Goal: Transaction & Acquisition: Purchase product/service

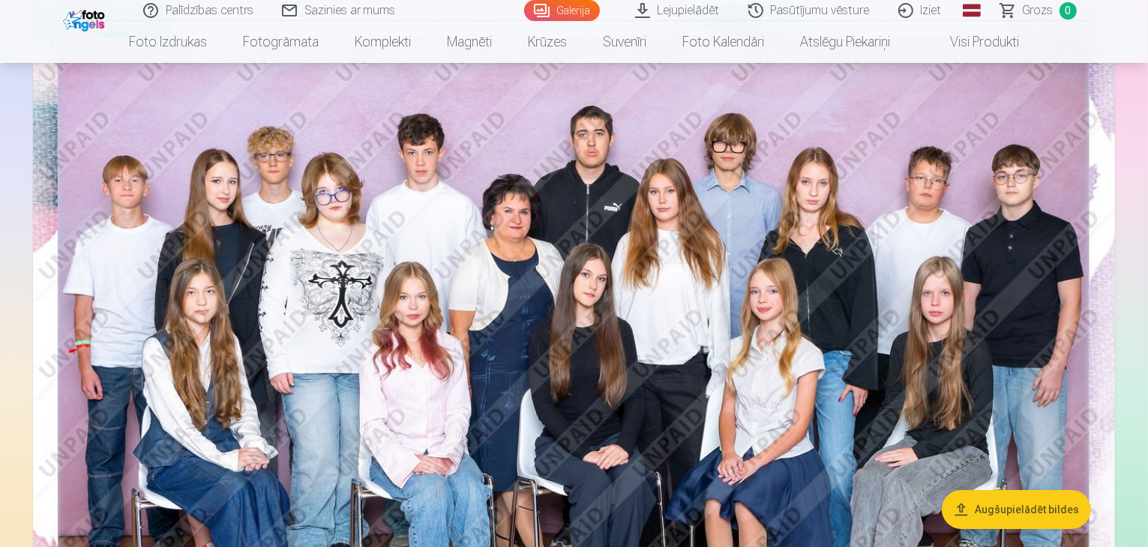
scroll to position [150, 0]
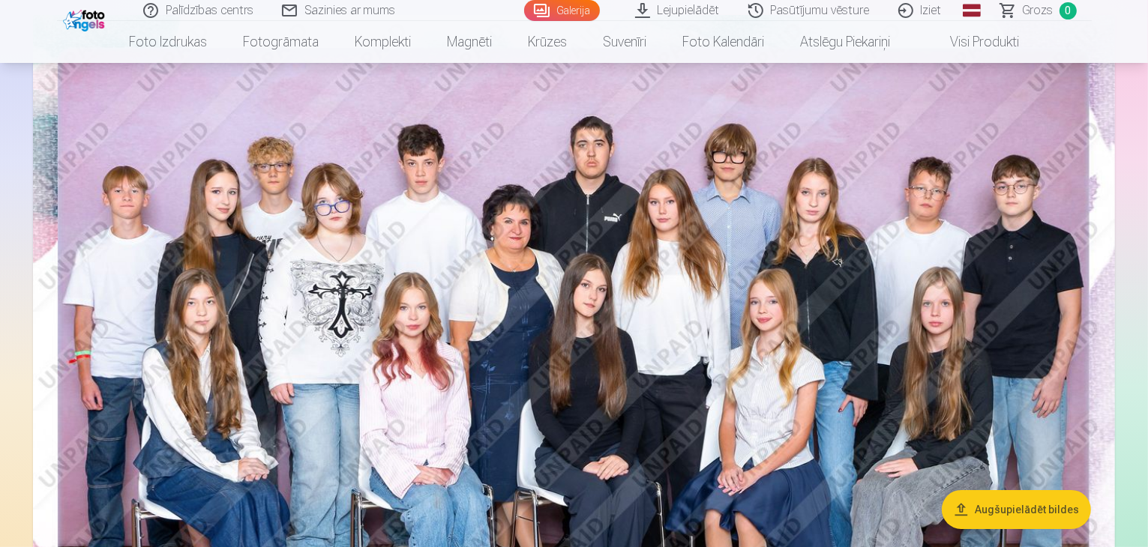
click at [615, 280] on img at bounding box center [574, 376] width 1082 height 722
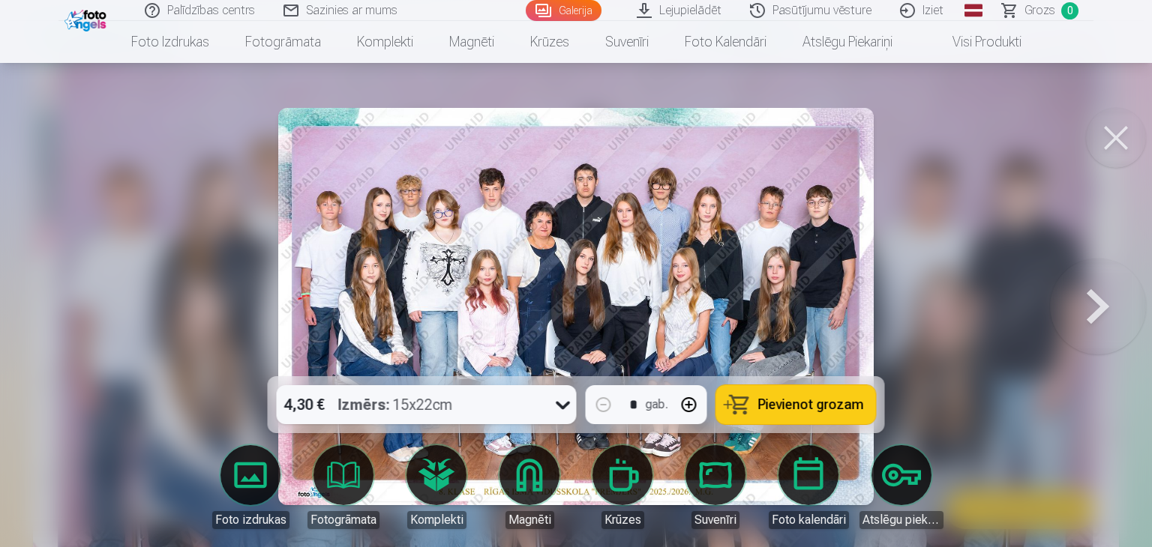
click at [561, 403] on icon at bounding box center [563, 406] width 14 height 8
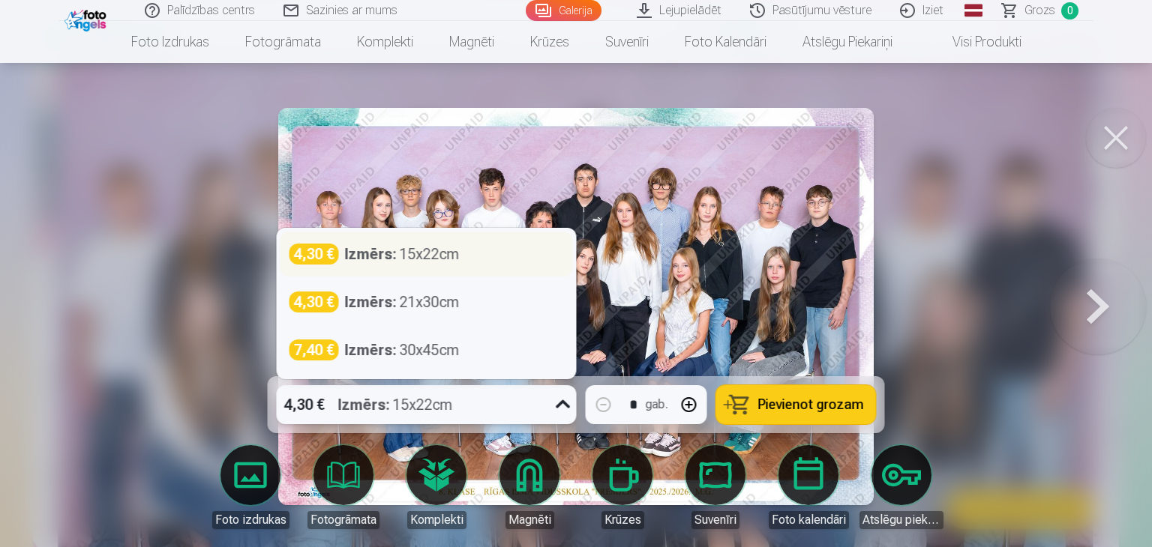
click at [444, 259] on div "Izmērs : 15x22cm" at bounding box center [402, 254] width 115 height 21
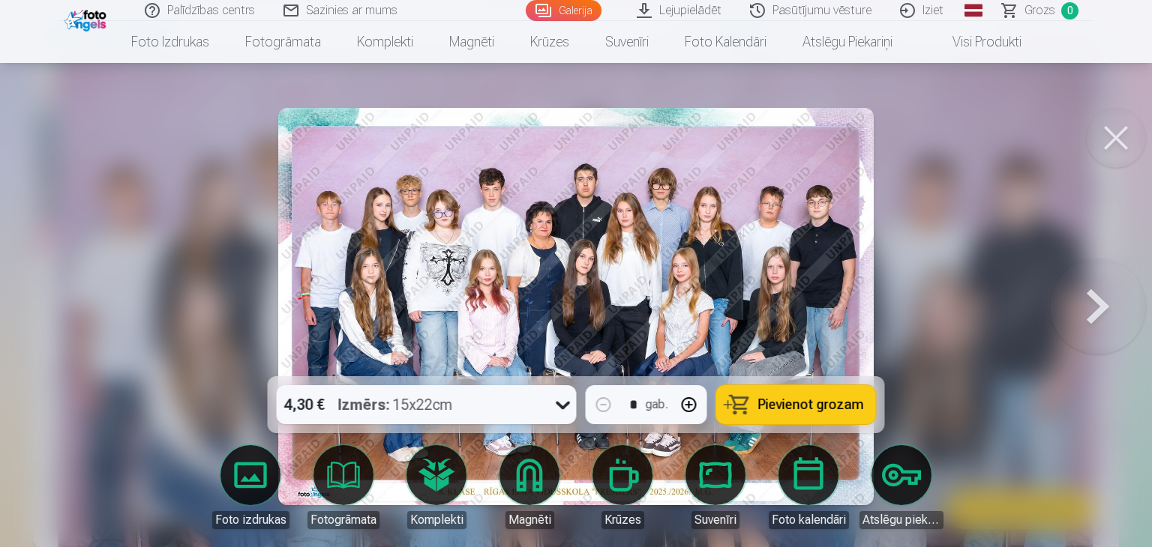
click at [798, 394] on button "Pievienot grozam" at bounding box center [796, 404] width 160 height 39
click at [987, 328] on div at bounding box center [576, 273] width 1152 height 547
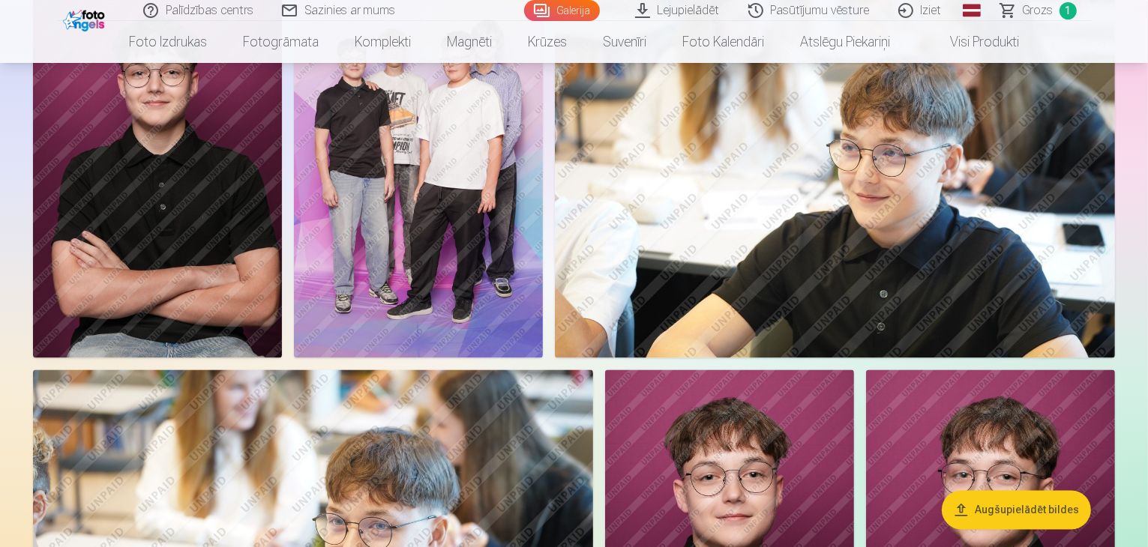
scroll to position [2999, 0]
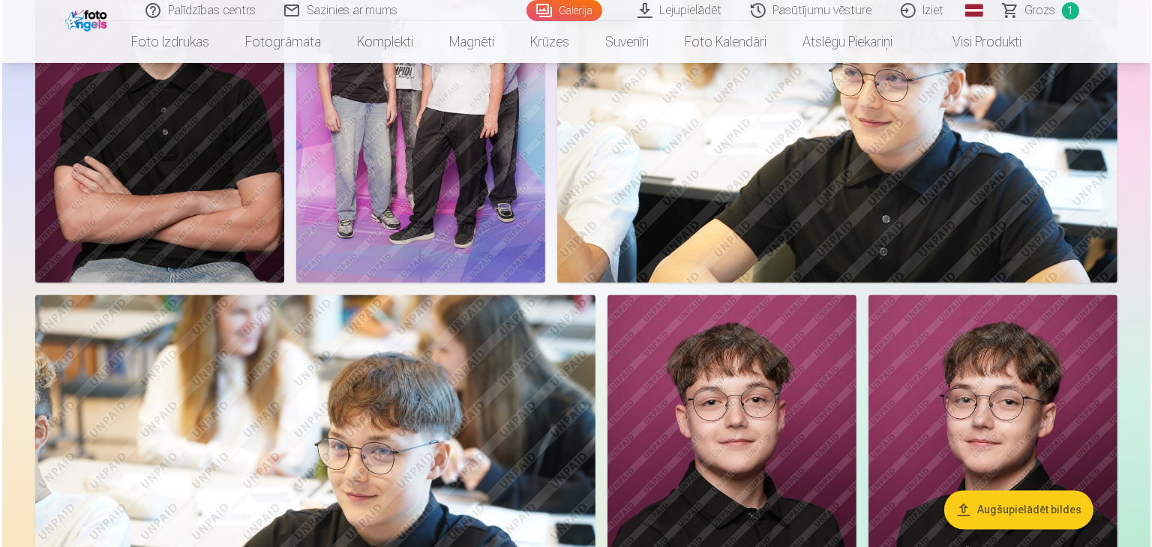
scroll to position [3006, 0]
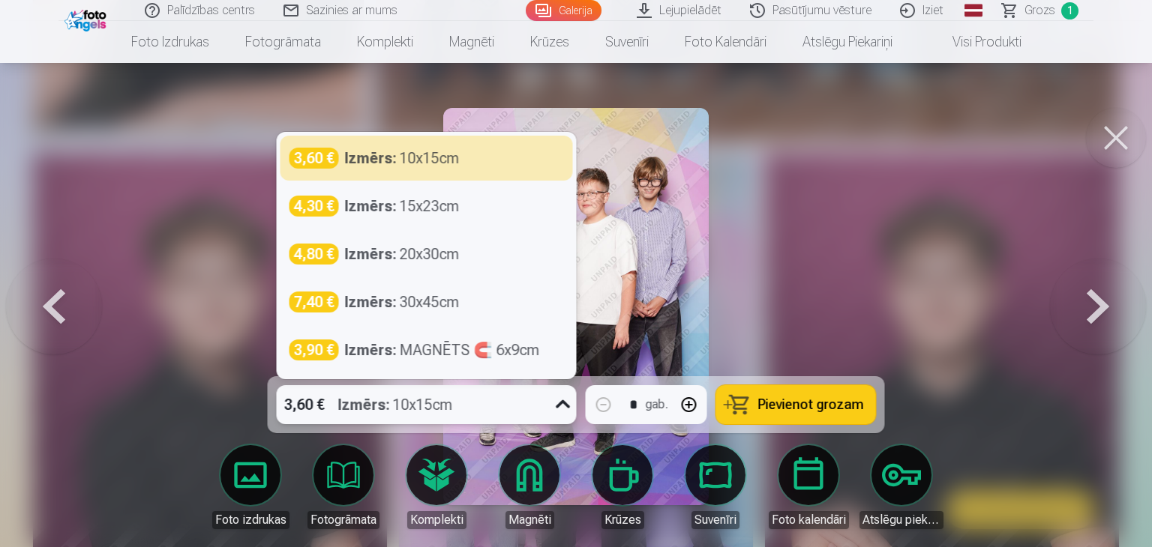
click at [459, 405] on div "3,60 € Izmērs : 10x15cm" at bounding box center [412, 404] width 271 height 39
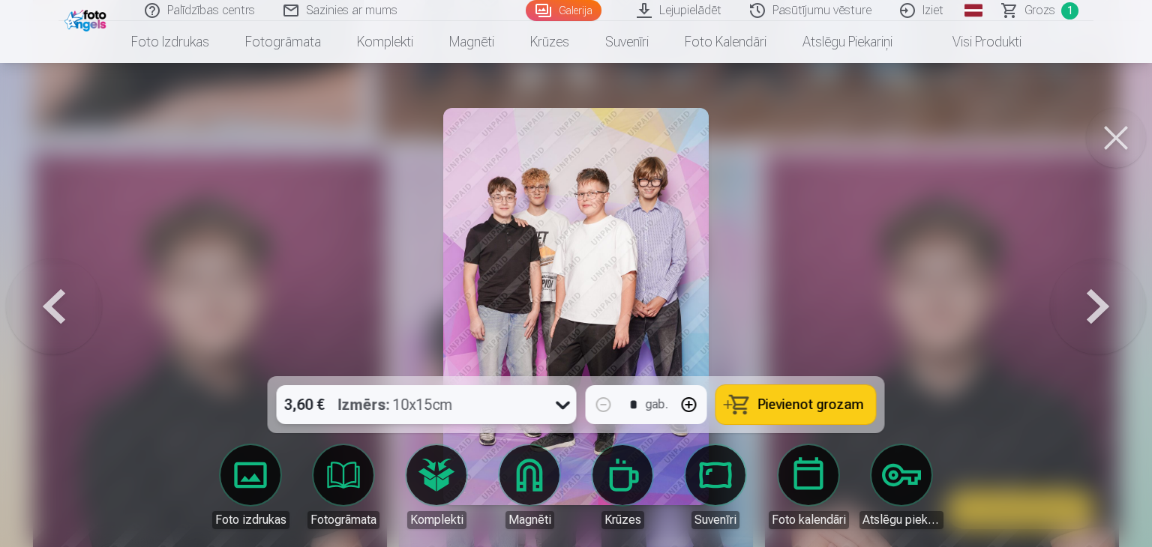
click at [475, 405] on div "3,60 € Izmērs : 10x15cm" at bounding box center [412, 404] width 271 height 39
click at [825, 409] on span "Pievienot grozam" at bounding box center [811, 404] width 106 height 13
click at [1104, 310] on button at bounding box center [1098, 306] width 96 height 109
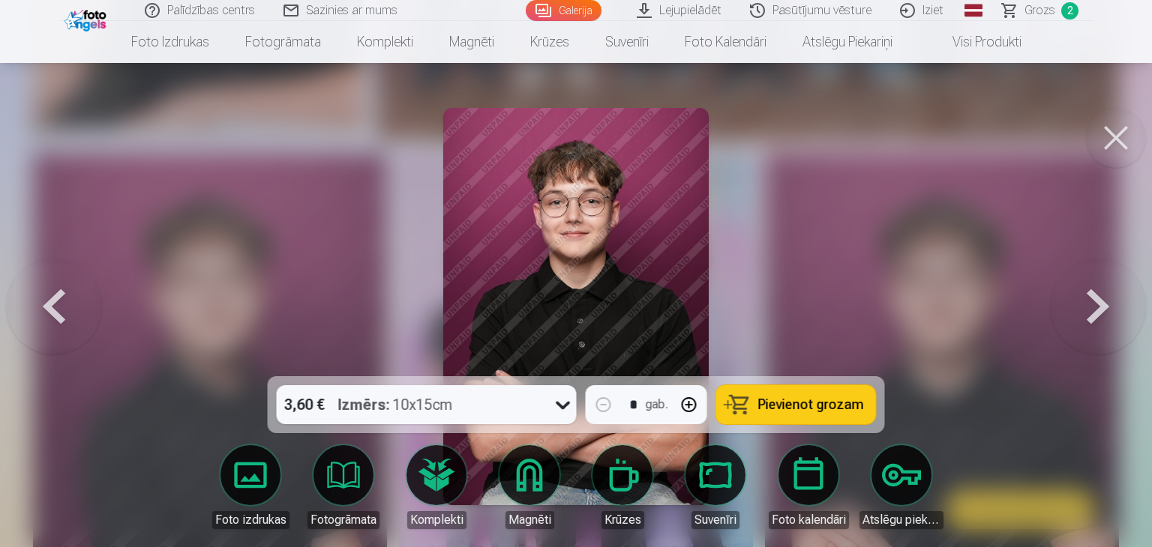
click at [996, 304] on div at bounding box center [576, 273] width 1152 height 547
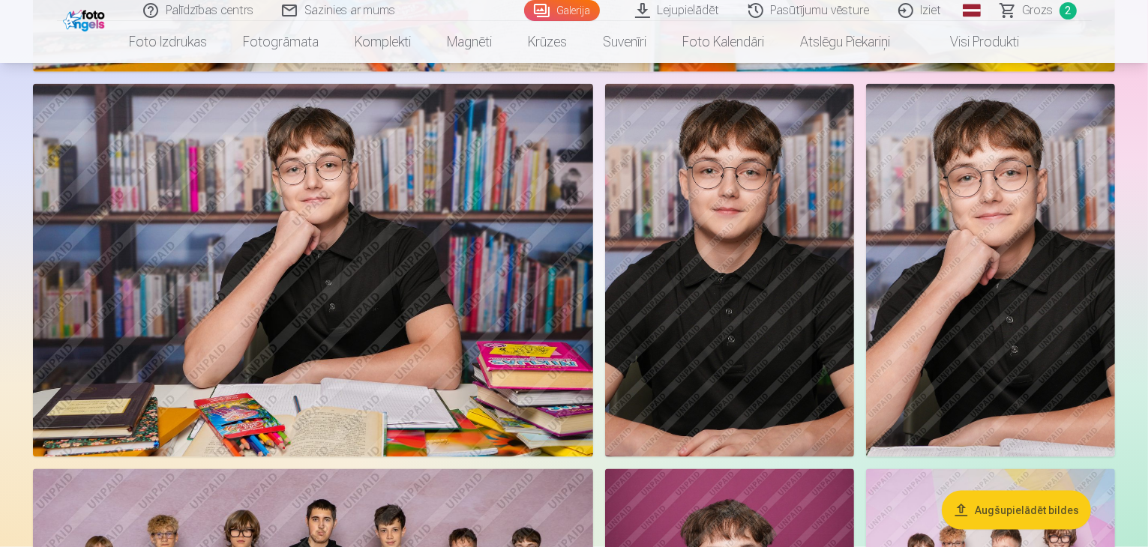
scroll to position [2051, 0]
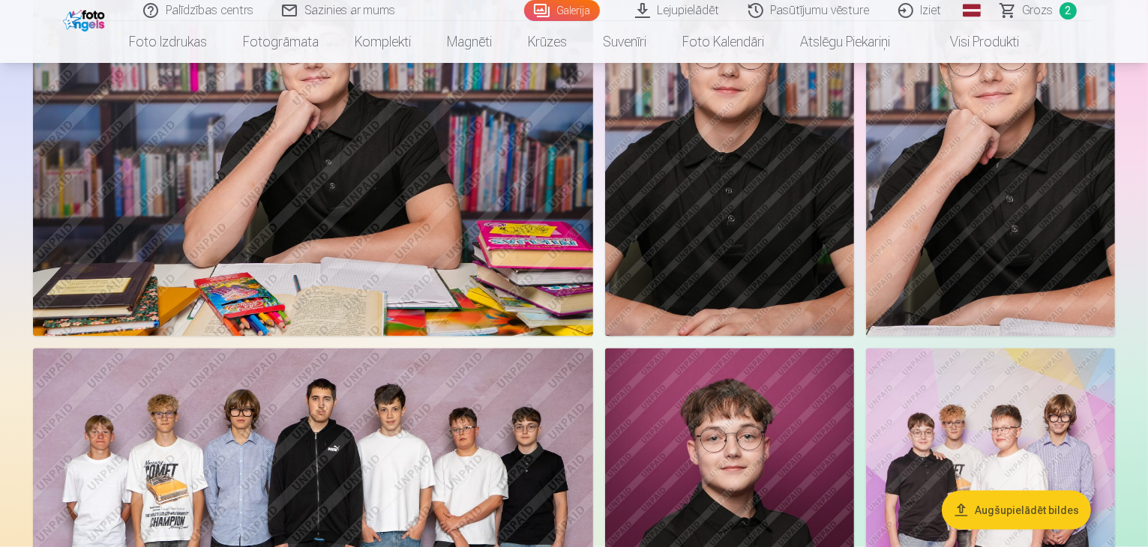
click at [854, 337] on img at bounding box center [729, 149] width 249 height 373
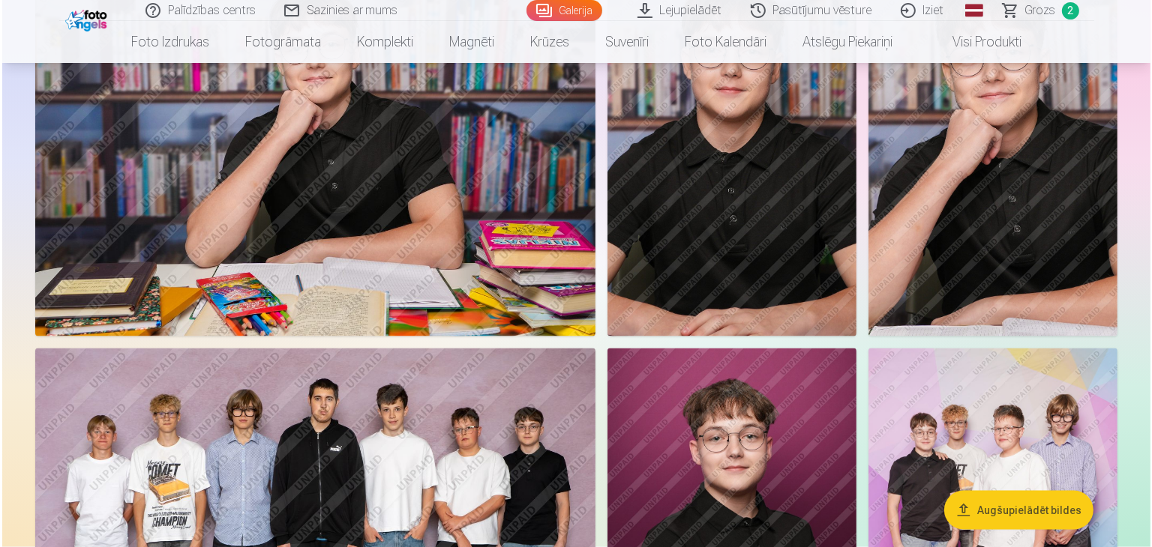
scroll to position [2180, 0]
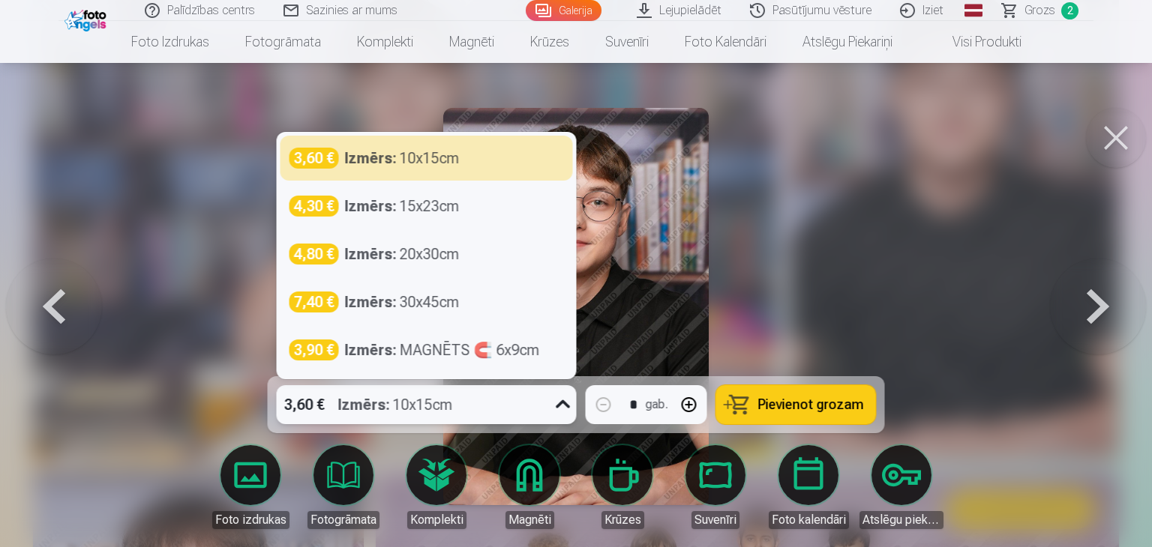
click at [777, 402] on span "Pievienot grozam" at bounding box center [811, 404] width 106 height 13
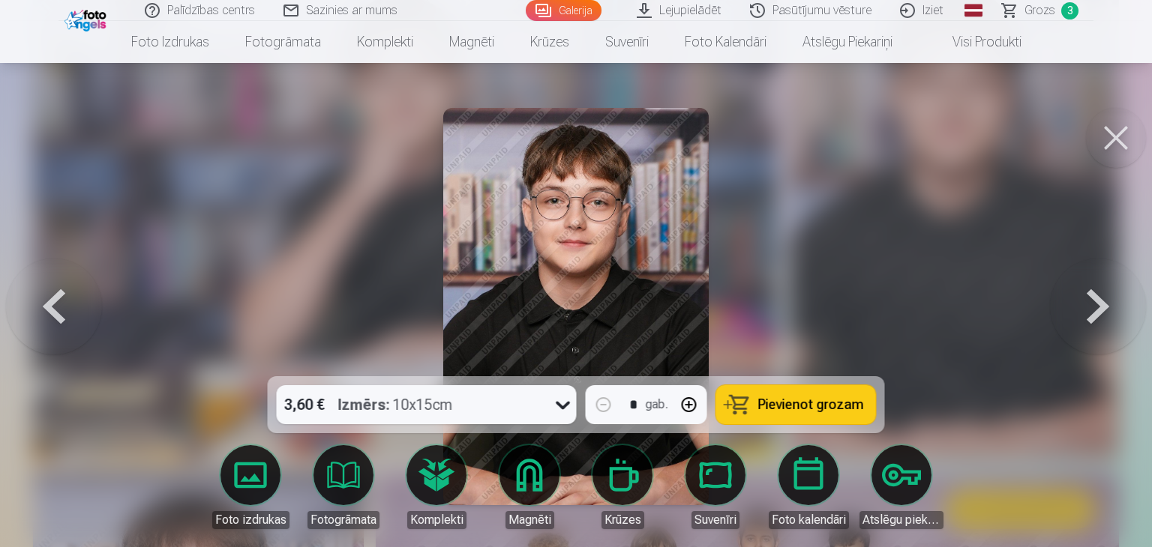
click at [1111, 141] on button at bounding box center [1116, 138] width 60 height 60
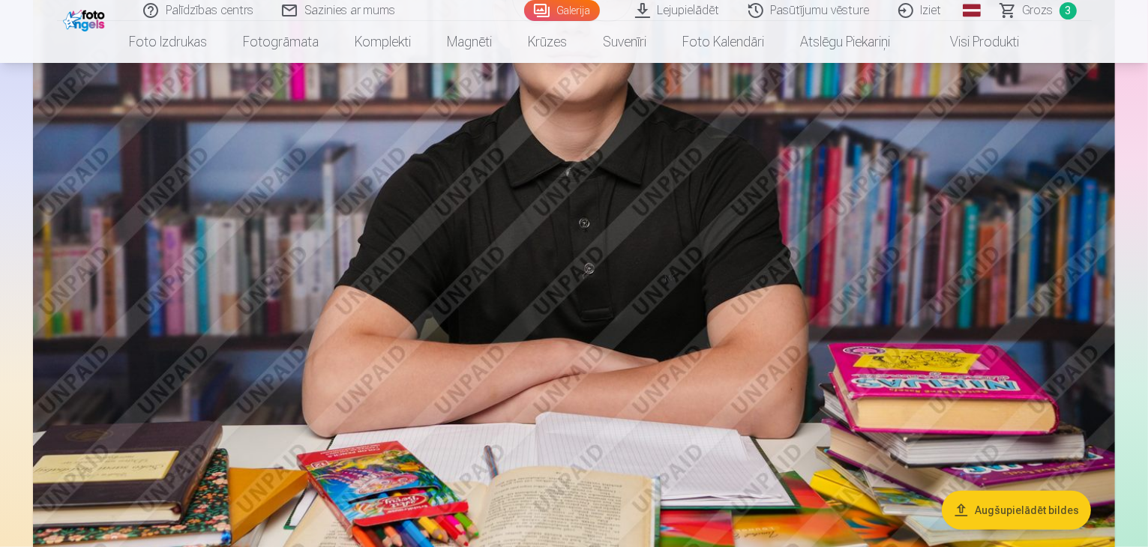
click at [912, 292] on img at bounding box center [574, 203] width 1082 height 721
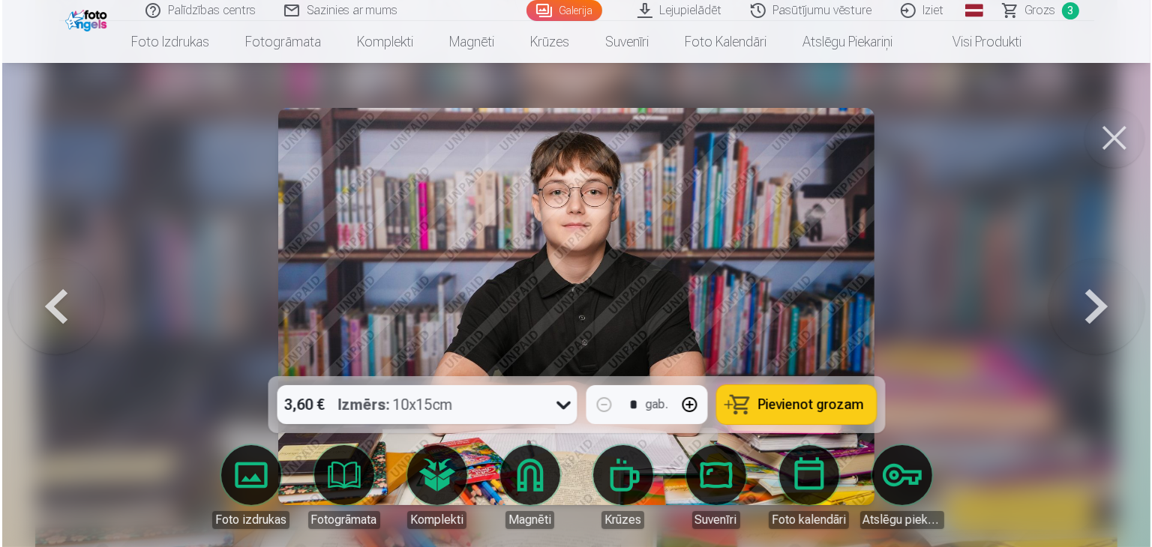
scroll to position [1565, 0]
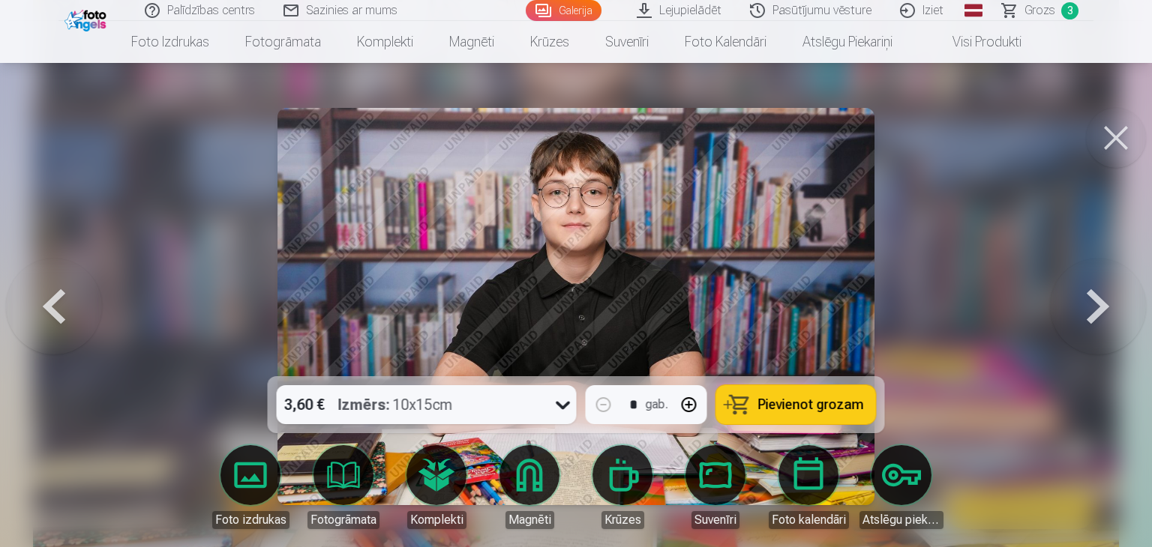
click at [813, 406] on span "Pievienot grozam" at bounding box center [811, 404] width 106 height 13
click at [1107, 147] on button at bounding box center [1116, 138] width 60 height 60
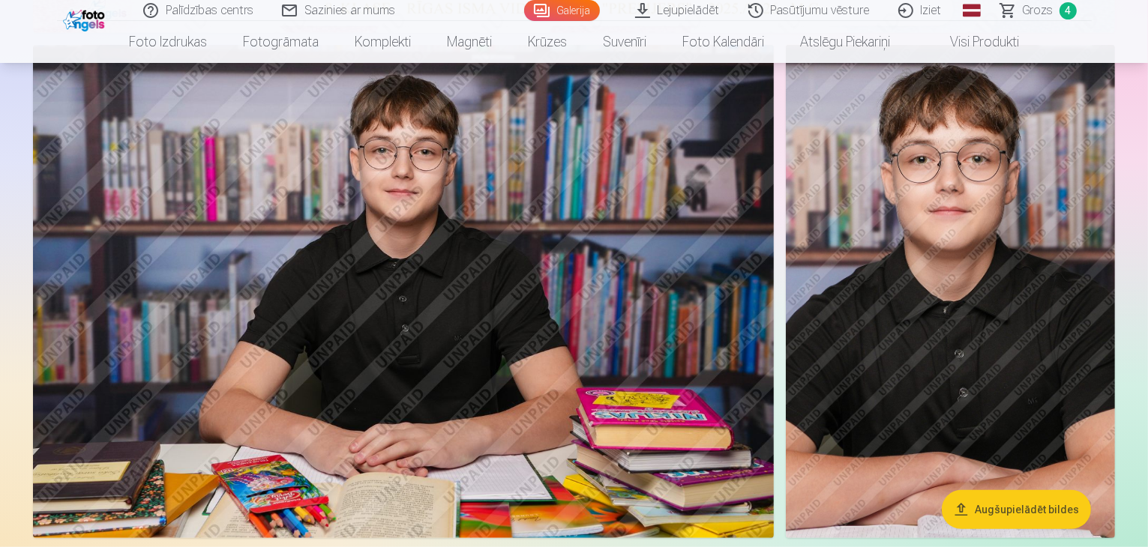
scroll to position [852, 0]
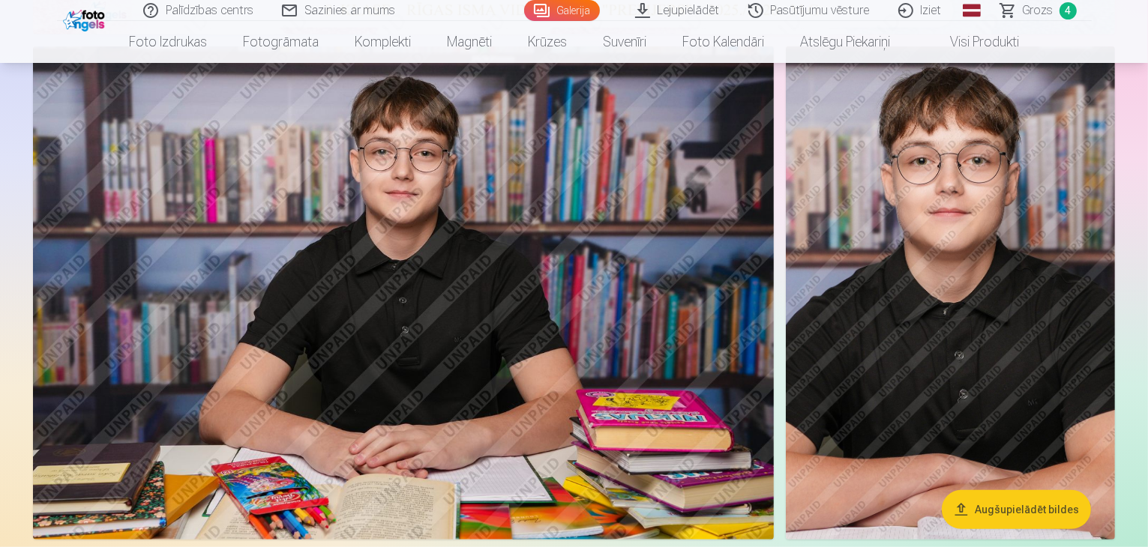
click at [957, 283] on img at bounding box center [950, 293] width 329 height 494
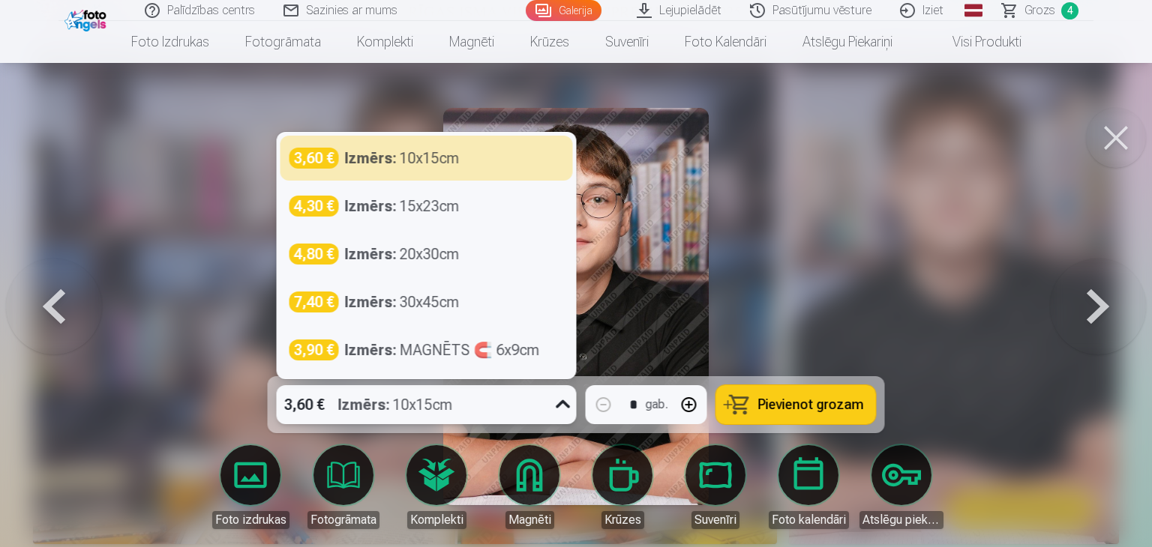
click at [783, 399] on span "Pievienot grozam" at bounding box center [811, 404] width 106 height 13
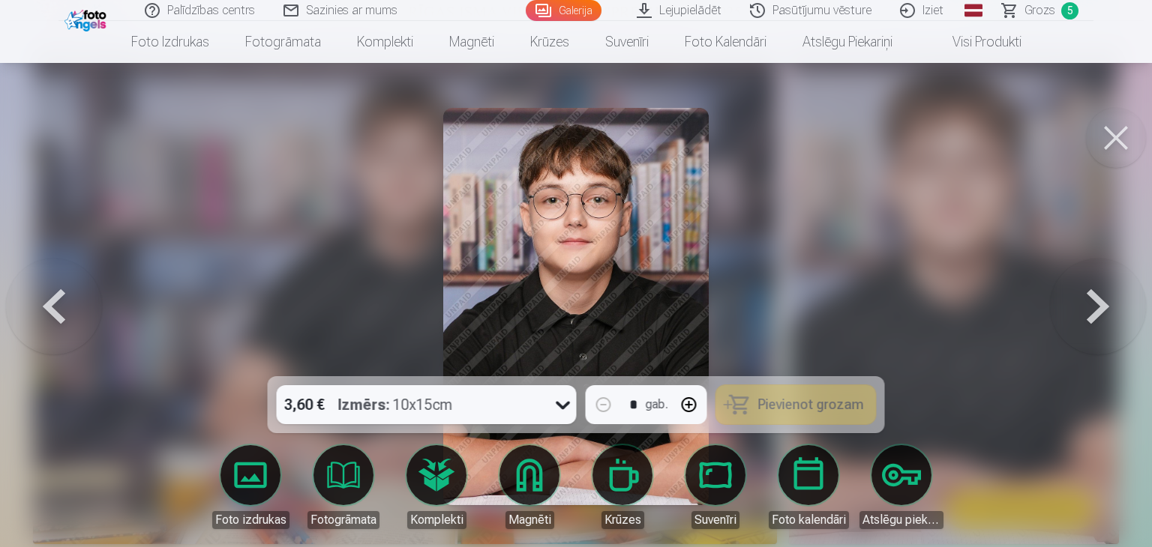
click at [1110, 146] on button at bounding box center [1116, 138] width 60 height 60
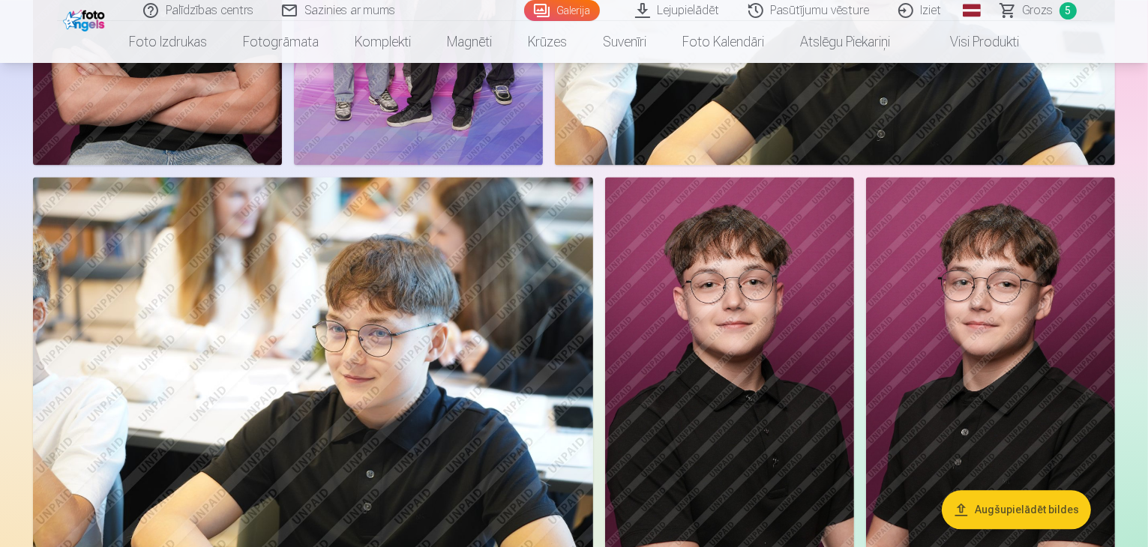
scroll to position [3113, 0]
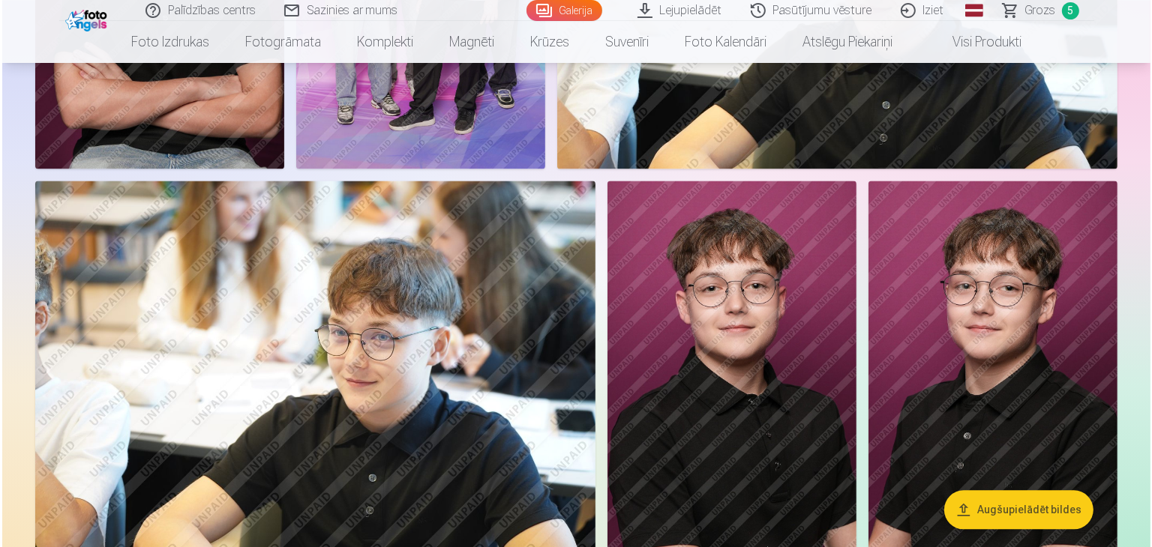
scroll to position [3120, 0]
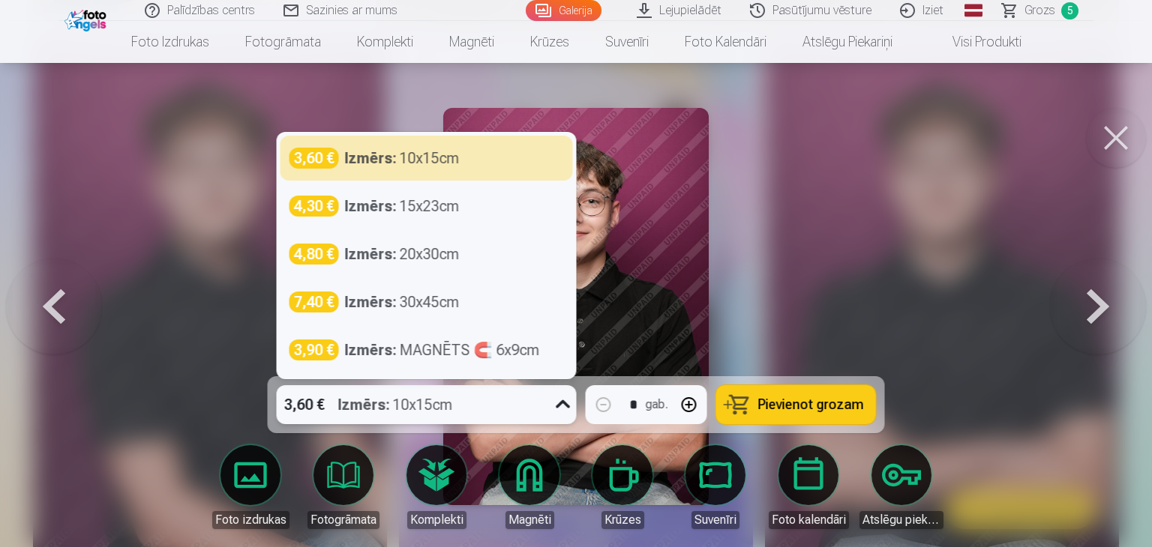
click at [803, 401] on span "Pievienot grozam" at bounding box center [811, 404] width 106 height 13
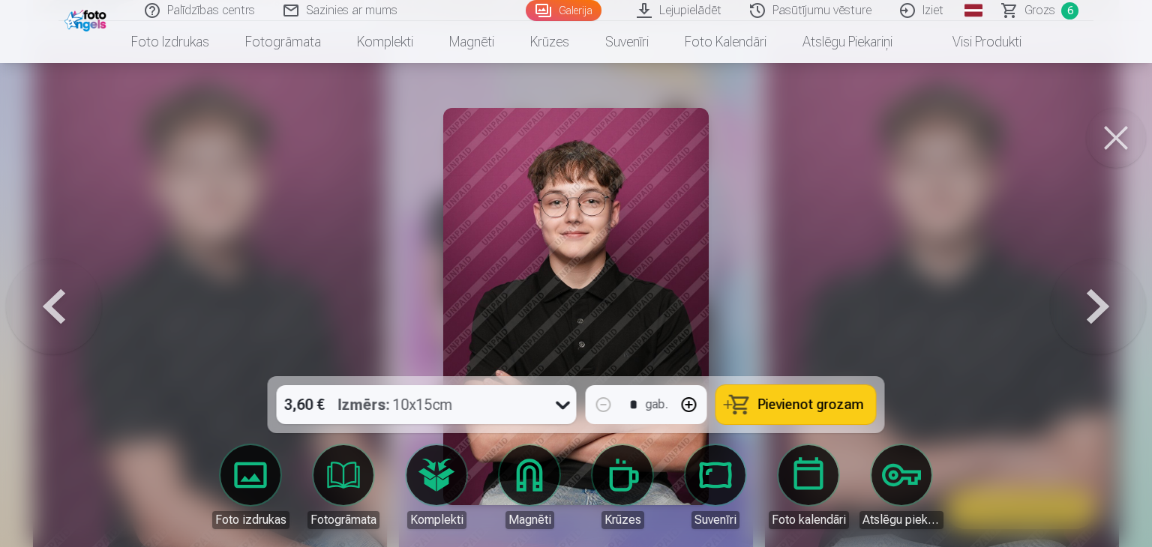
click at [1110, 148] on button at bounding box center [1116, 138] width 60 height 60
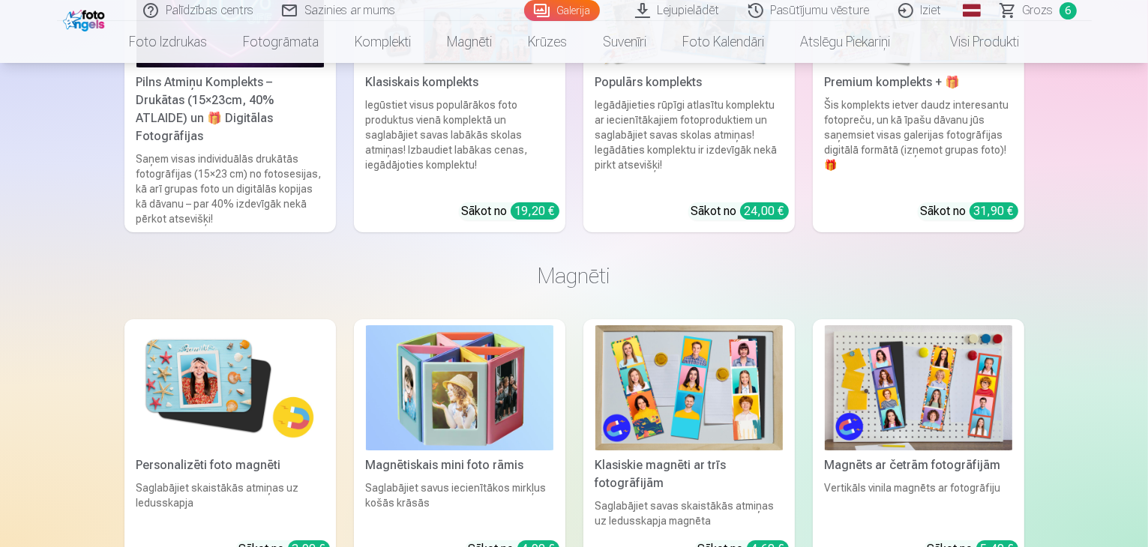
scroll to position [5218, 0]
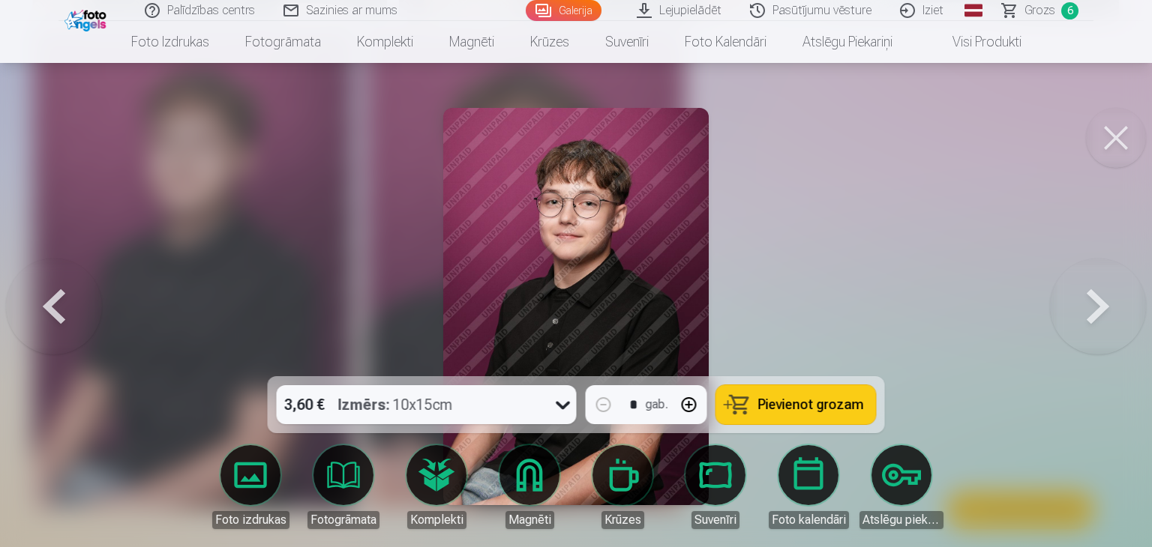
click at [800, 407] on span "Pievienot grozam" at bounding box center [811, 404] width 106 height 13
click at [1042, 15] on span "Grozs" at bounding box center [1039, 10] width 31 height 18
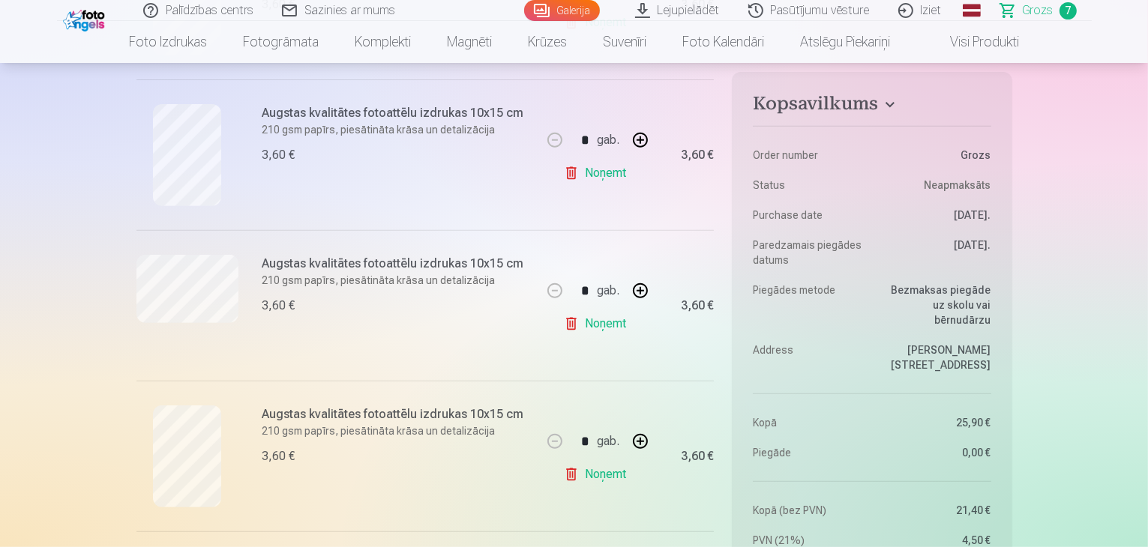
scroll to position [609, 0]
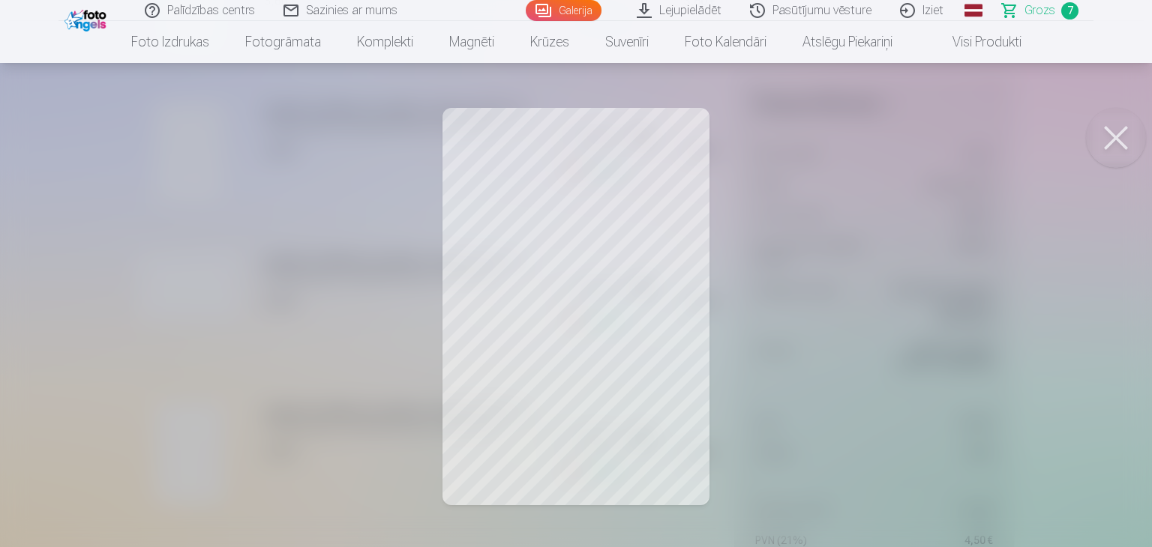
click at [1111, 142] on button at bounding box center [1116, 138] width 60 height 60
click at [1104, 133] on button at bounding box center [1116, 138] width 60 height 60
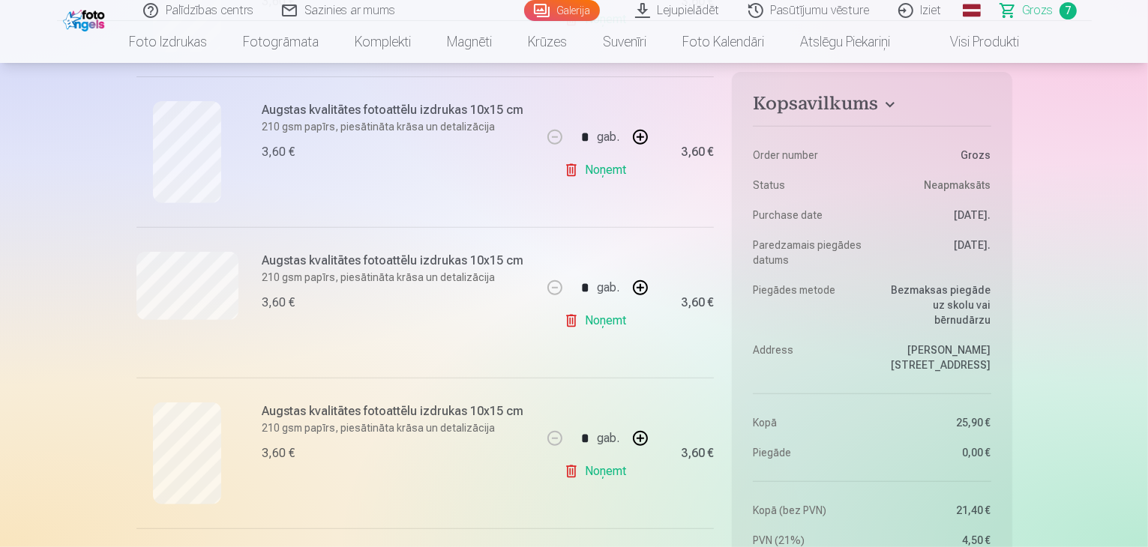
click at [594, 484] on link "Noņemt" at bounding box center [598, 472] width 68 height 30
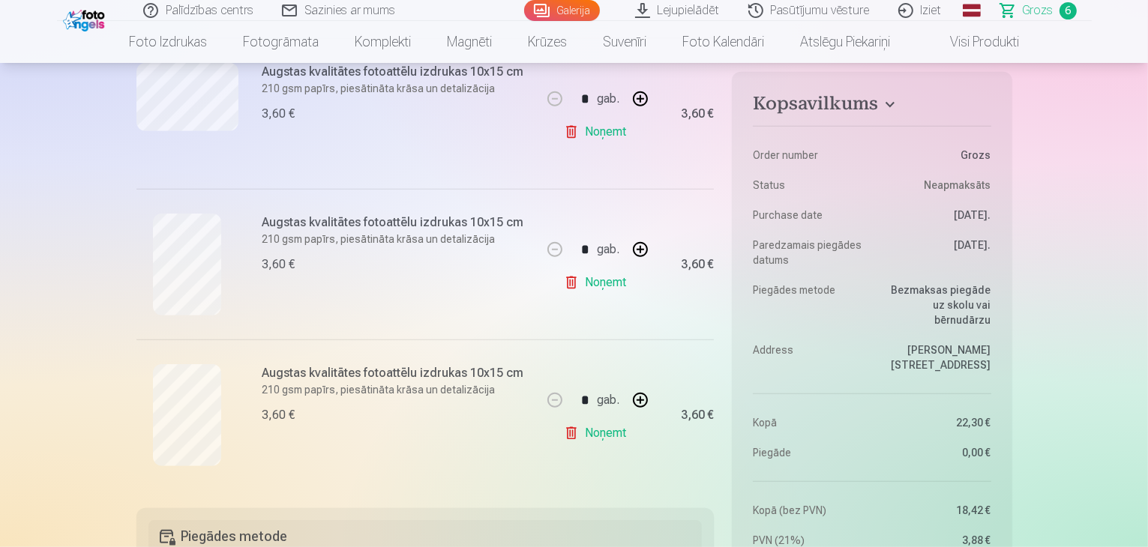
scroll to position [798, 0]
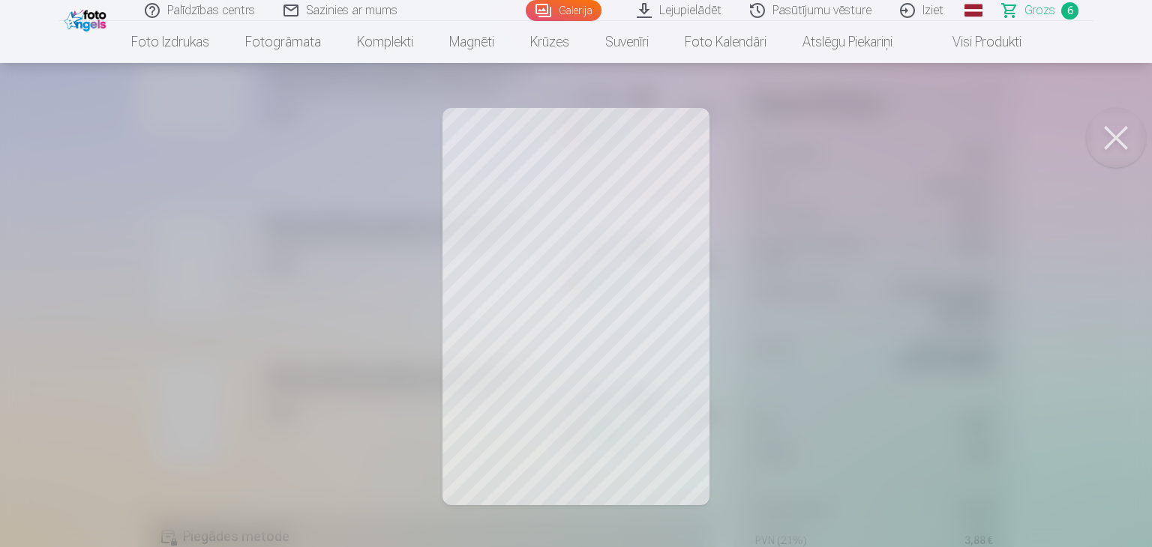
click at [1132, 143] on button at bounding box center [1116, 138] width 60 height 60
click at [1131, 144] on button at bounding box center [1116, 138] width 60 height 60
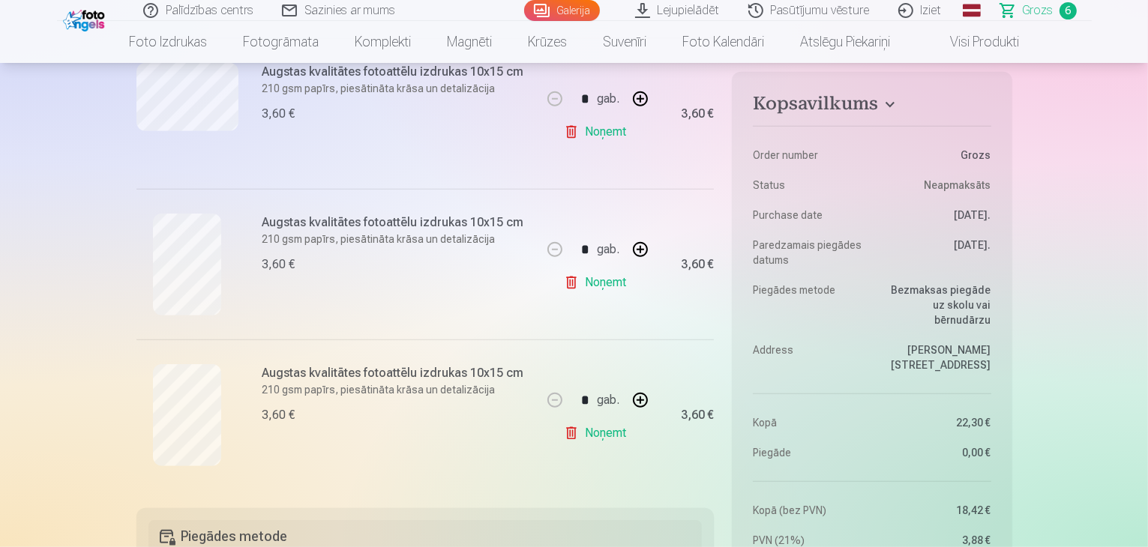
click at [578, 441] on link "Noņemt" at bounding box center [598, 433] width 68 height 30
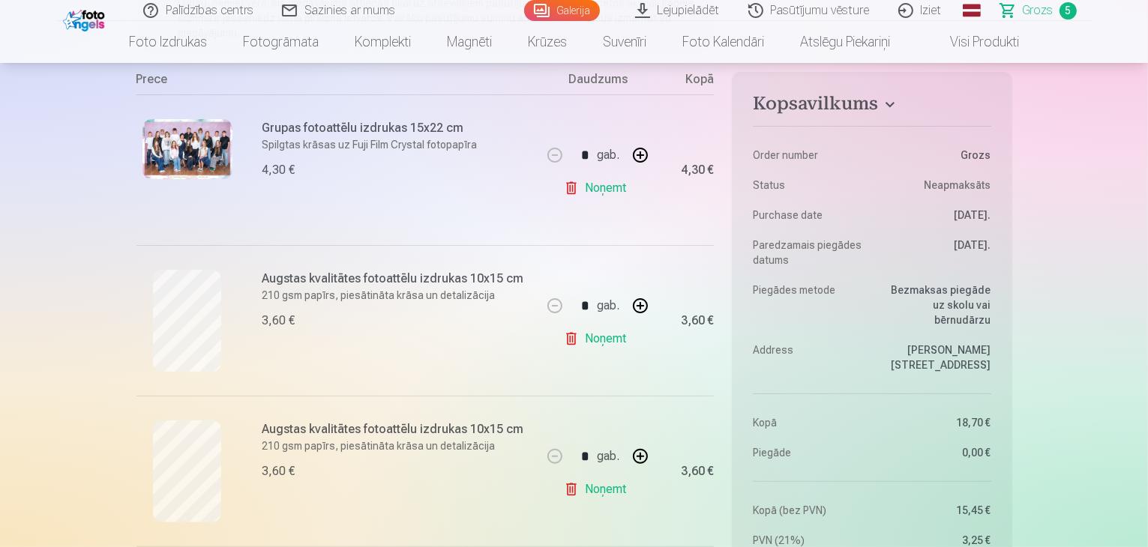
scroll to position [300, 0]
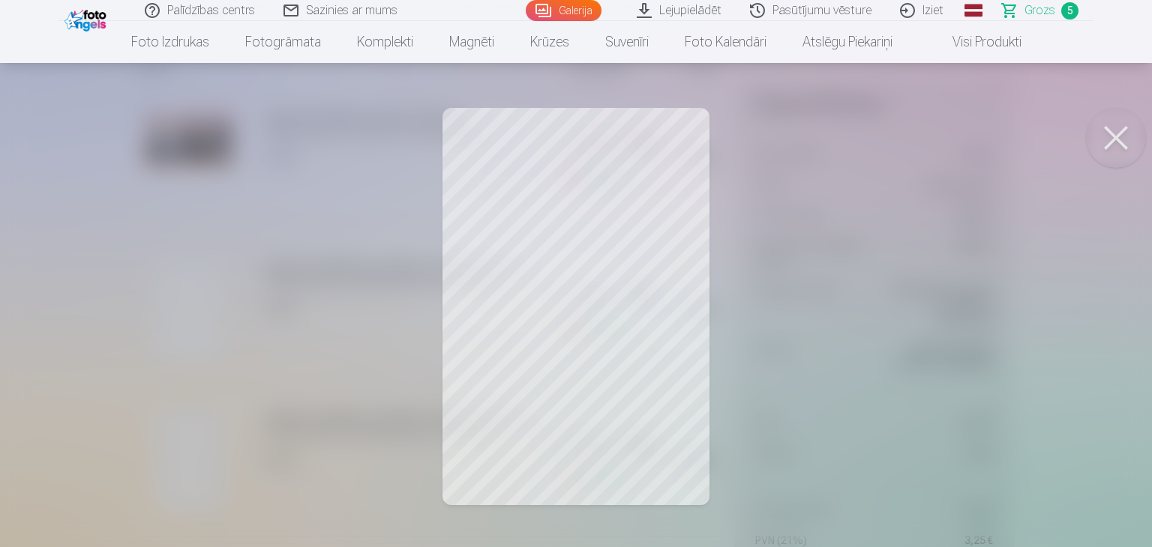
click at [1110, 142] on button at bounding box center [1116, 138] width 60 height 60
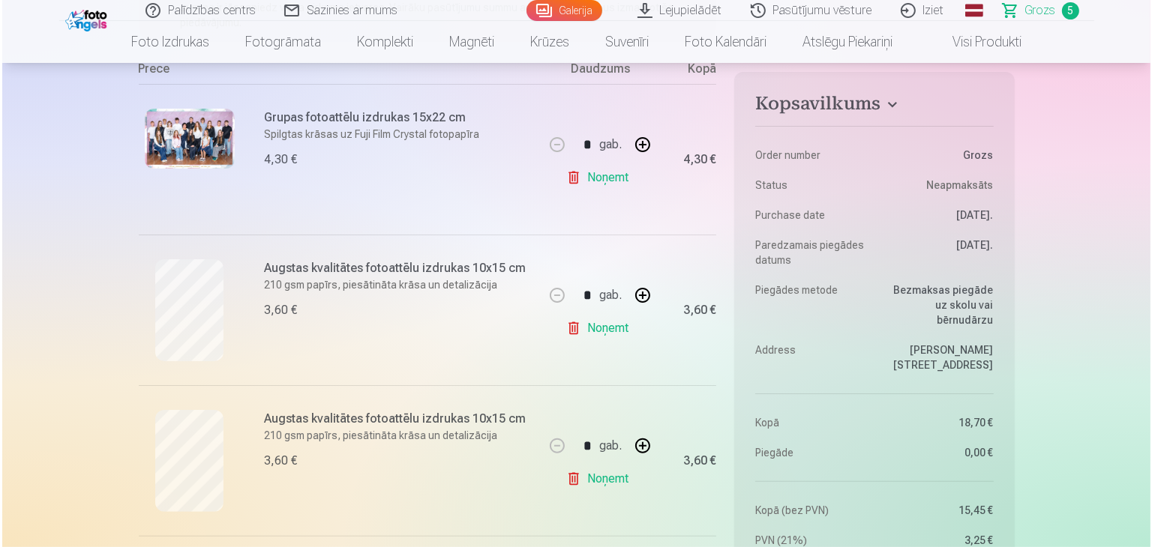
scroll to position [5232, 0]
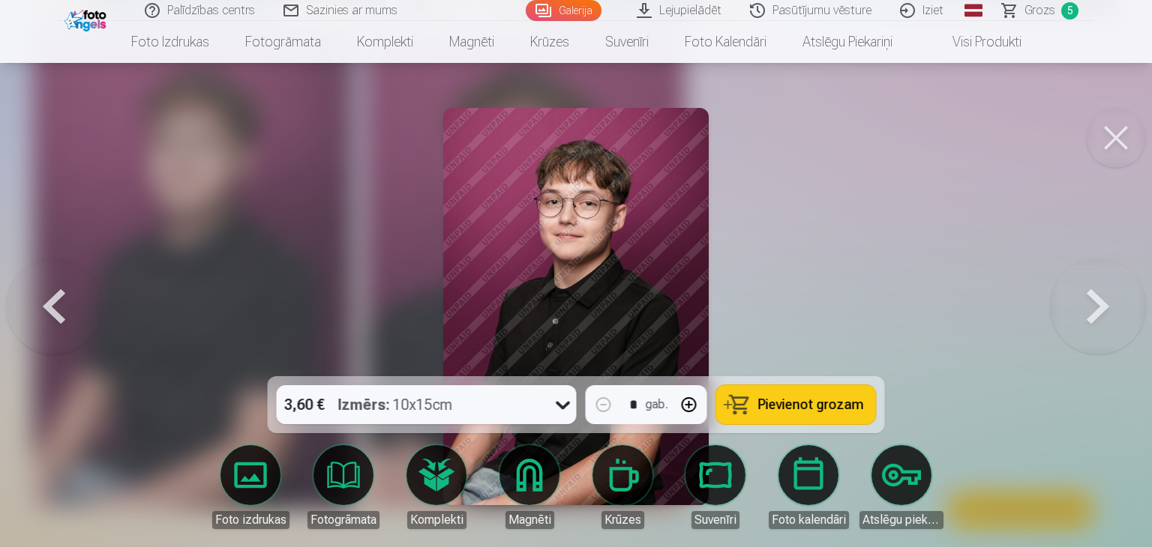
click at [1116, 148] on button at bounding box center [1116, 138] width 60 height 60
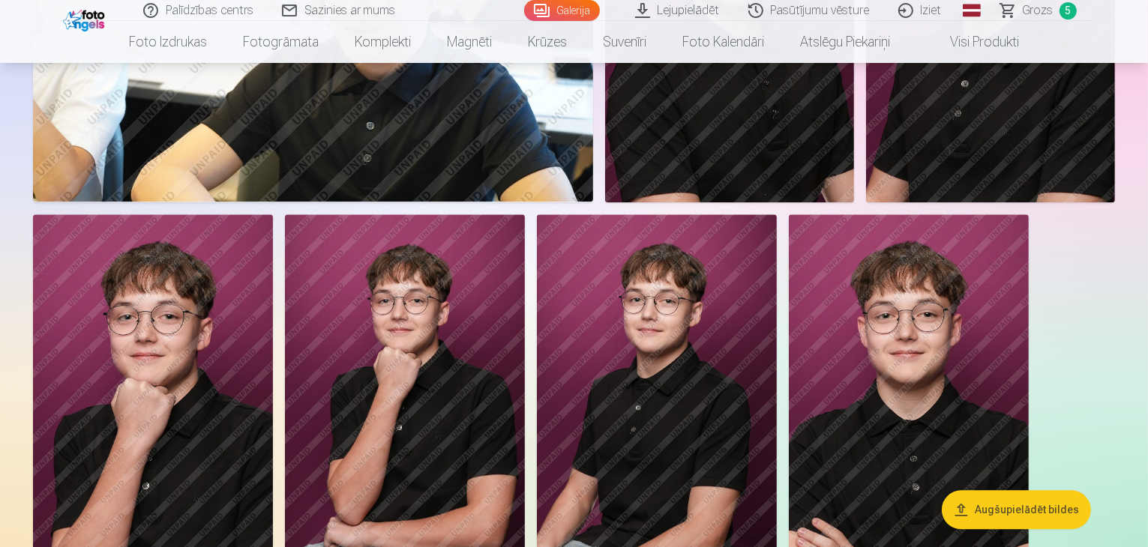
scroll to position [3468, 0]
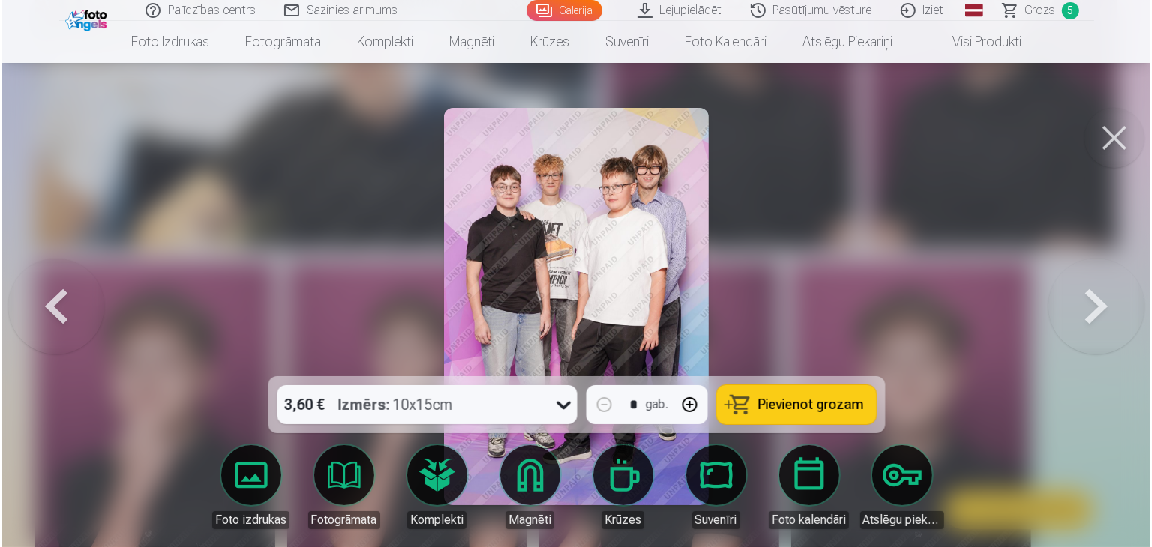
scroll to position [3428, 0]
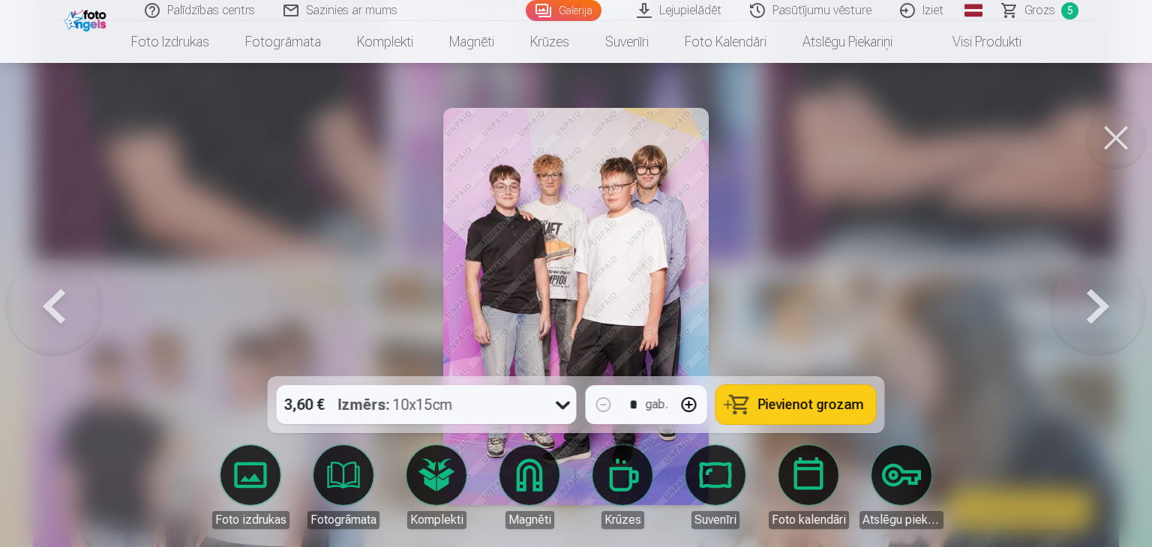
click at [794, 398] on span "Pievienot grozam" at bounding box center [811, 404] width 106 height 13
click at [1110, 142] on button at bounding box center [1116, 138] width 60 height 60
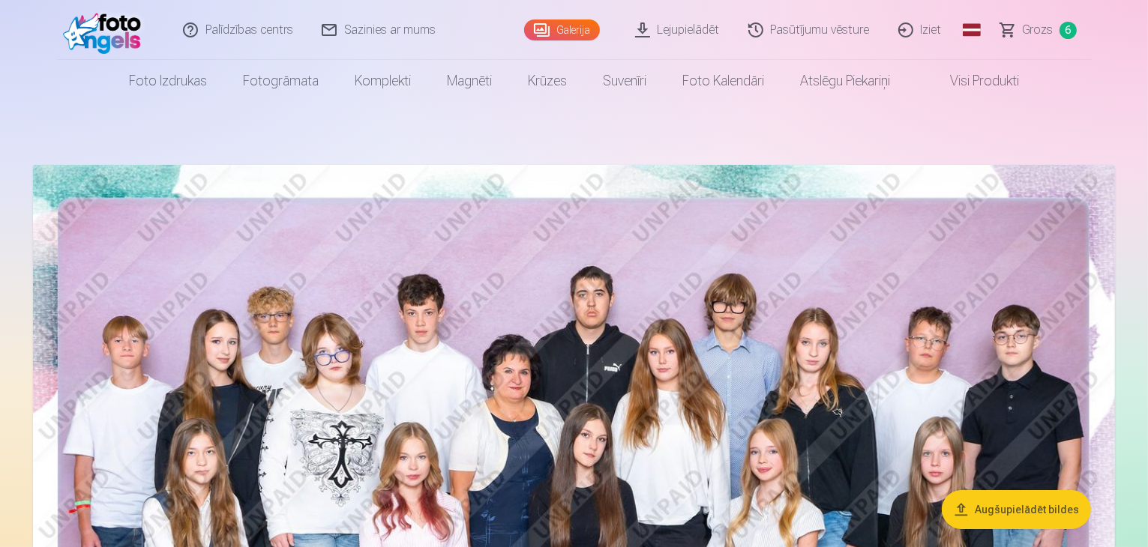
click at [1026, 35] on span "Grozs" at bounding box center [1038, 30] width 31 height 18
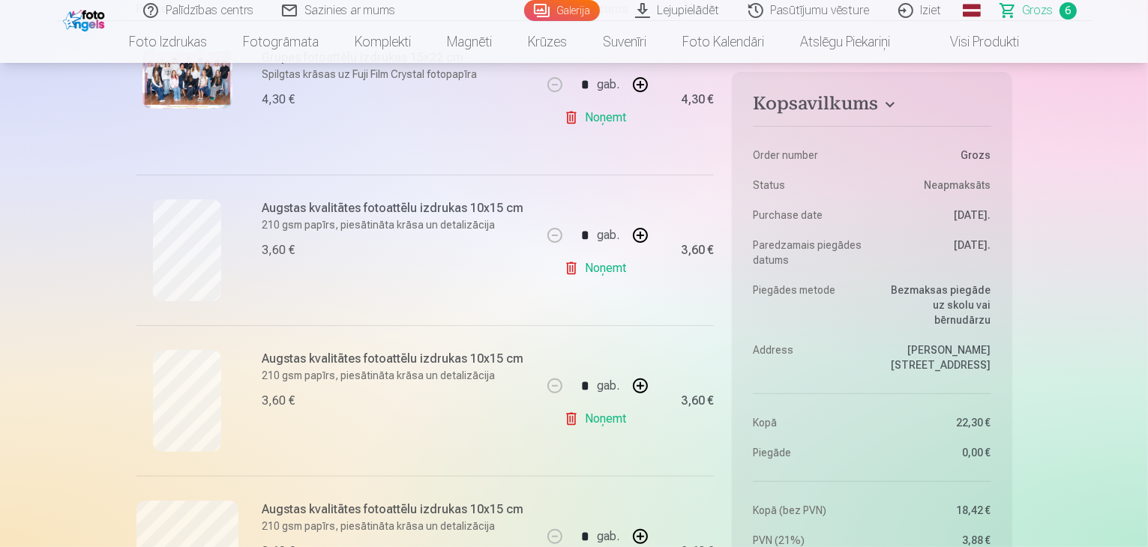
scroll to position [359, 0]
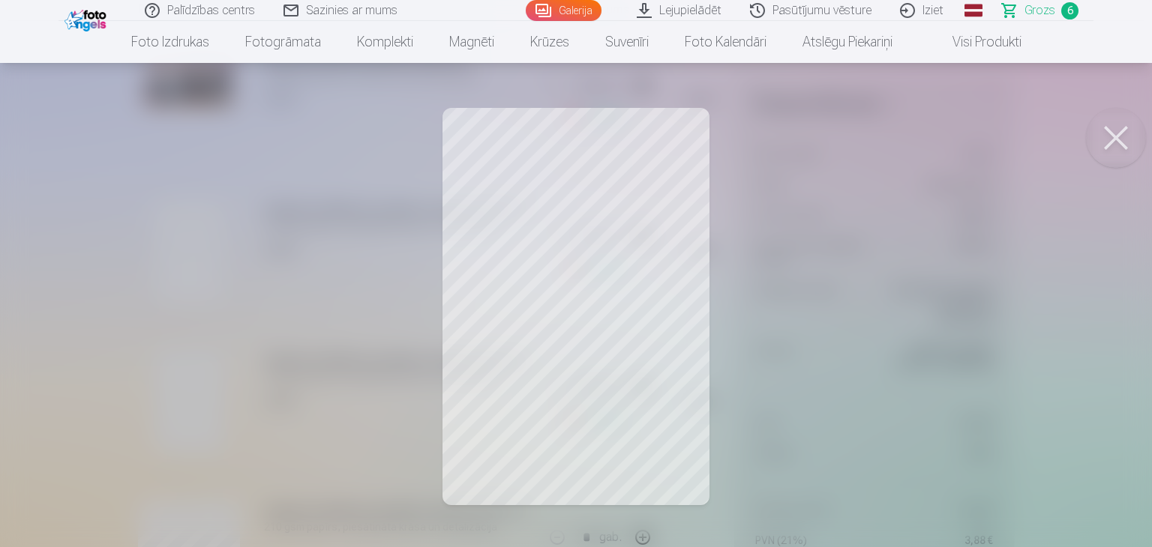
click at [622, 282] on div at bounding box center [576, 273] width 1152 height 547
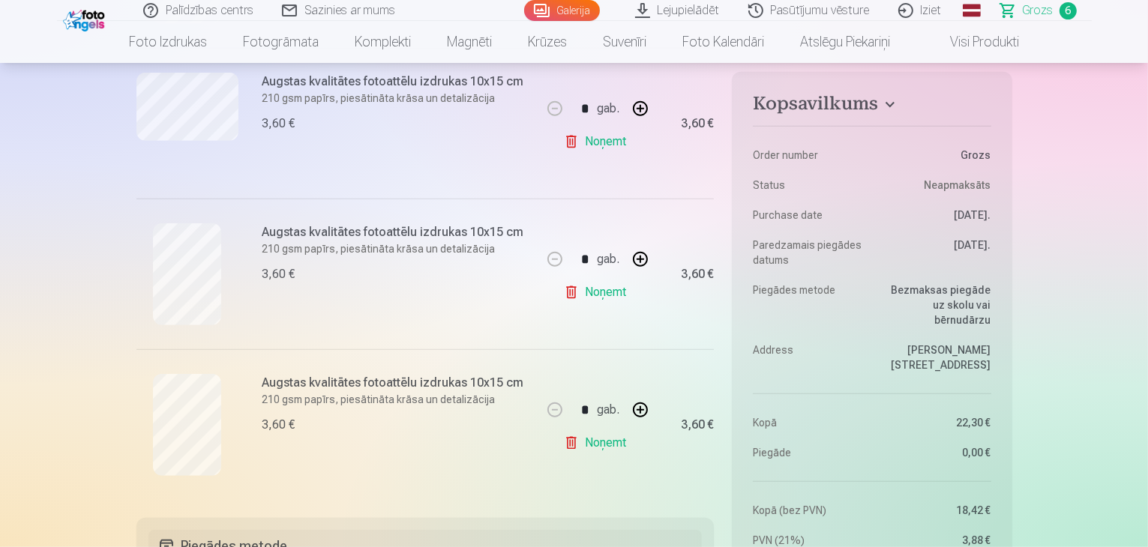
scroll to position [792, 0]
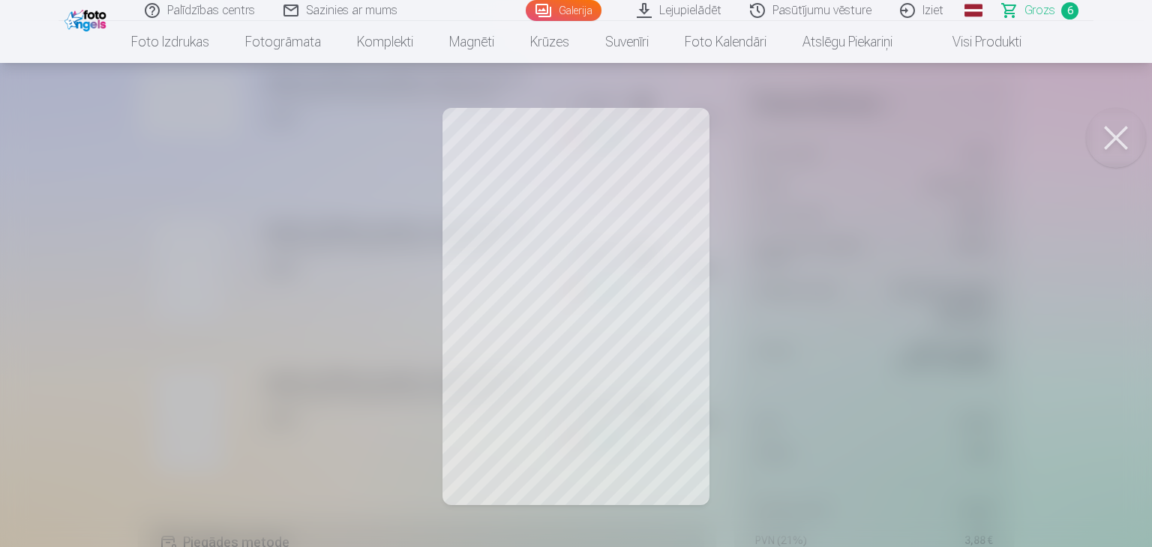
click at [1113, 136] on button at bounding box center [1116, 138] width 60 height 60
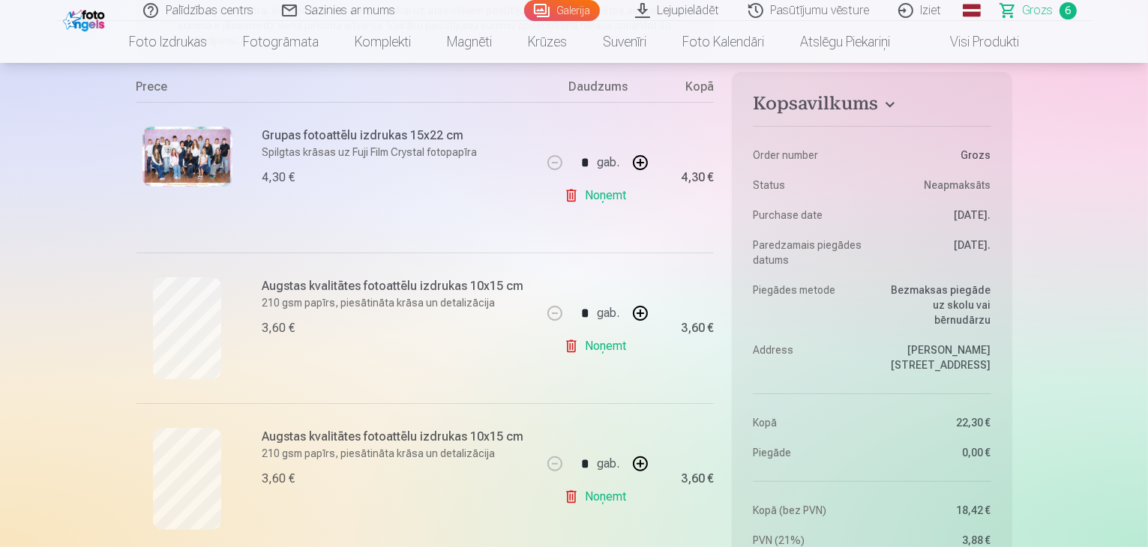
scroll to position [292, 0]
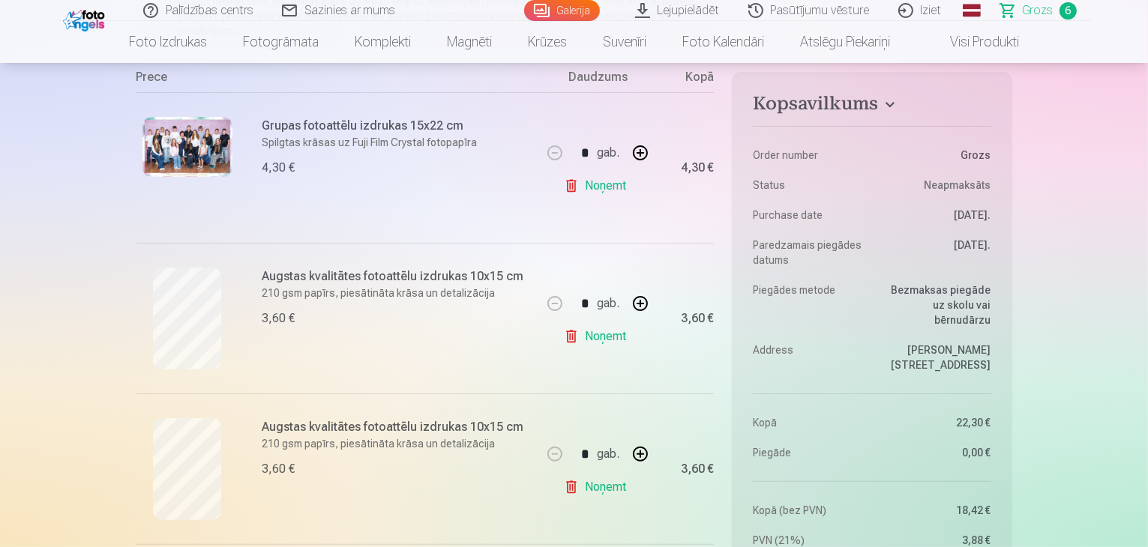
click at [592, 337] on link "Noņemt" at bounding box center [598, 337] width 68 height 30
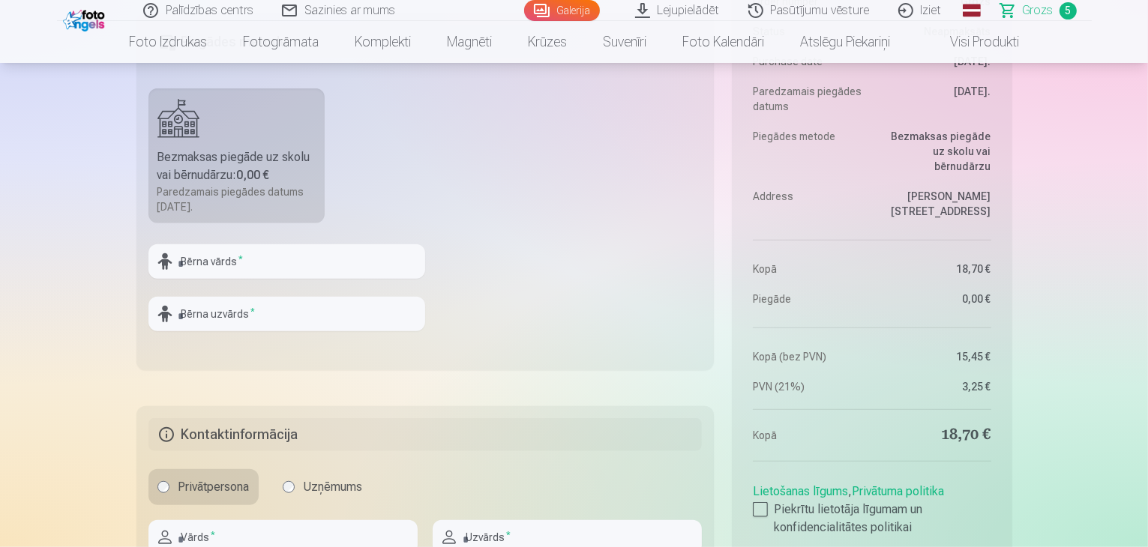
scroll to position [1116, 0]
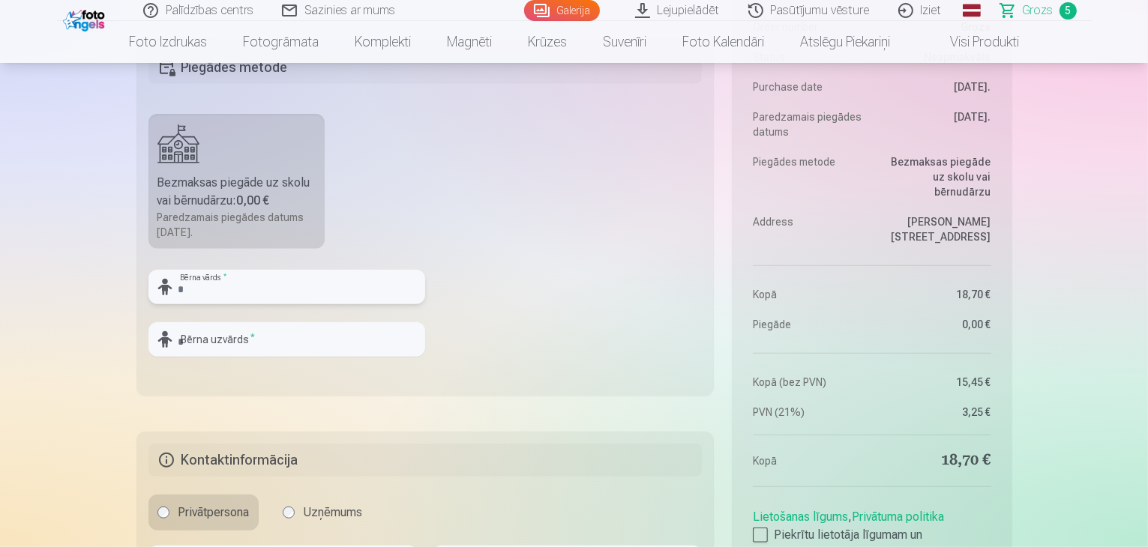
click at [297, 280] on input "text" at bounding box center [286, 287] width 277 height 34
type input "*******"
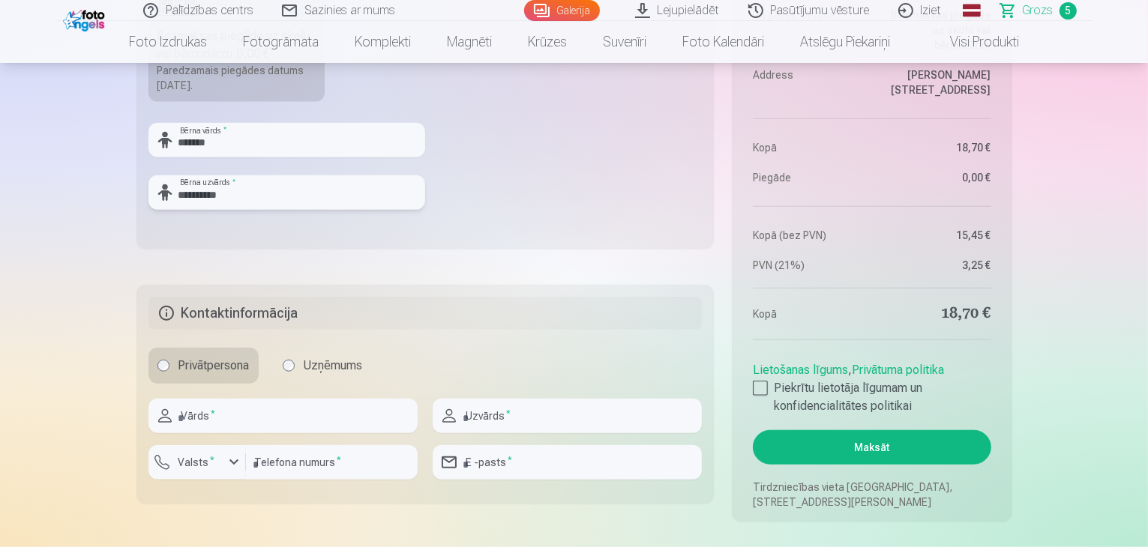
scroll to position [1266, 0]
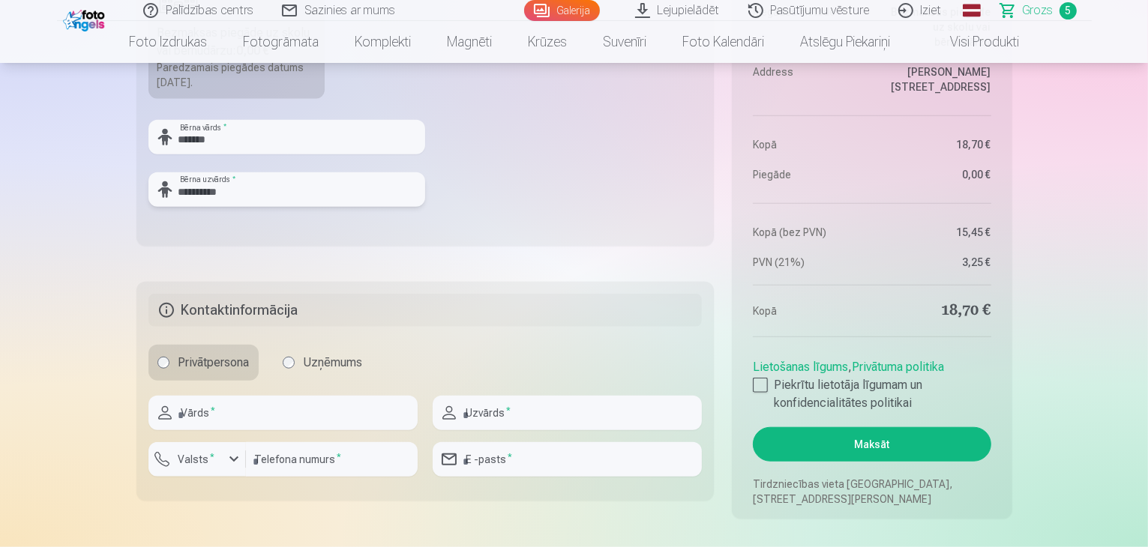
type input "**********"
click at [256, 418] on input "text" at bounding box center [282, 413] width 269 height 34
type input "******"
type input "********"
click at [276, 462] on input "number" at bounding box center [332, 459] width 172 height 34
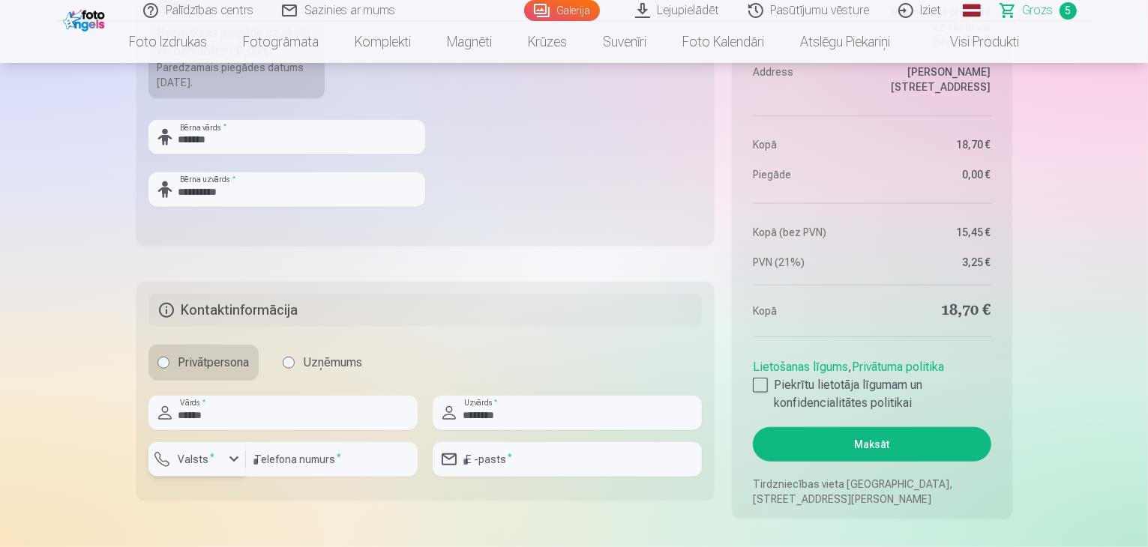
click at [217, 454] on label "Valsts *" at bounding box center [196, 459] width 49 height 15
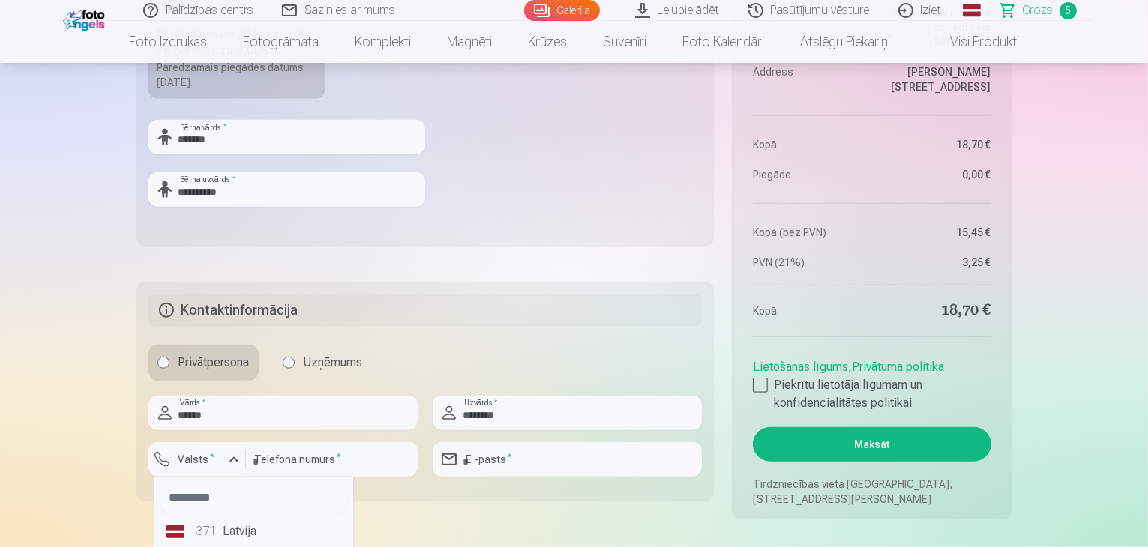
click at [220, 532] on li "+371 Latvija" at bounding box center [253, 532] width 187 height 30
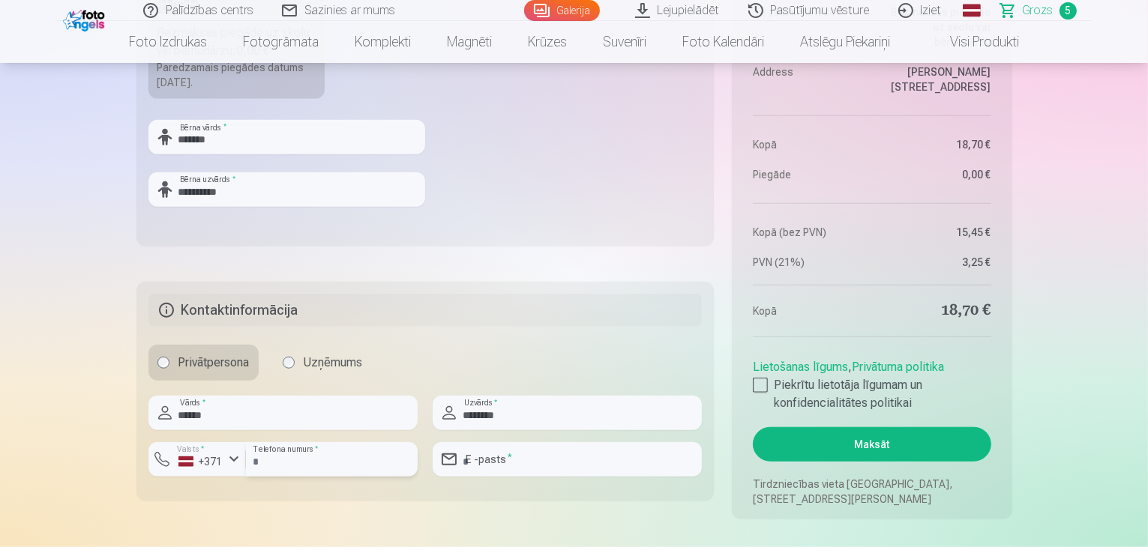
click at [282, 463] on input "number" at bounding box center [332, 459] width 172 height 34
type input "********"
click at [589, 456] on input "email" at bounding box center [567, 459] width 269 height 34
type input "**********"
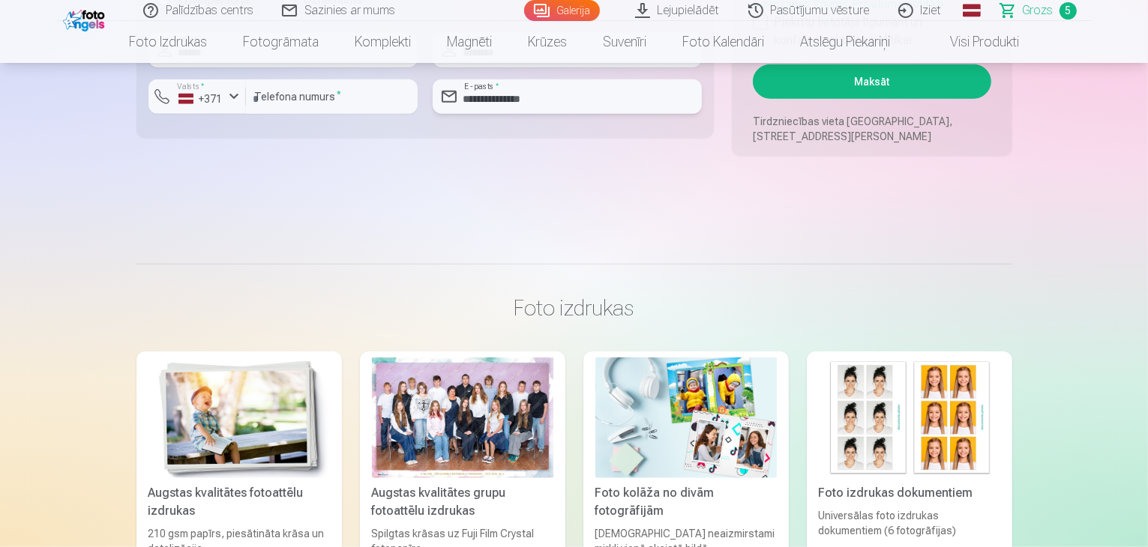
scroll to position [1641, 0]
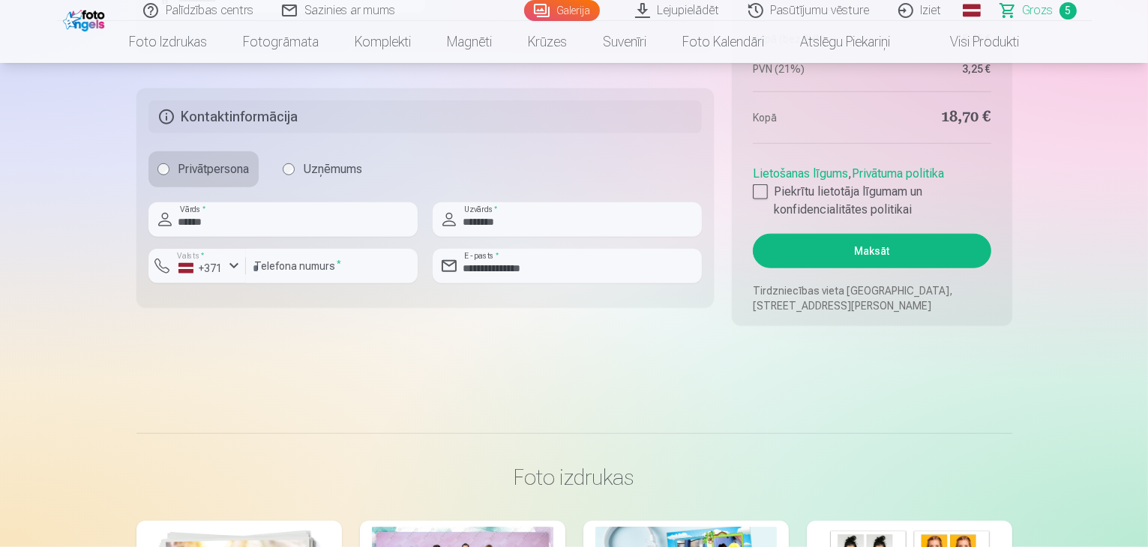
scroll to position [1341, 0]
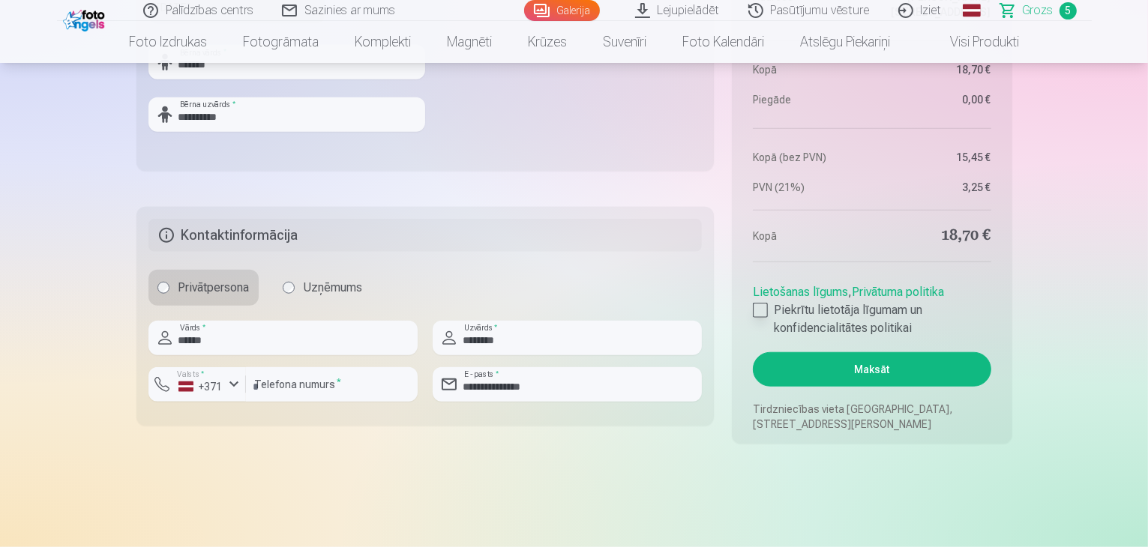
click at [759, 311] on div at bounding box center [760, 310] width 15 height 15
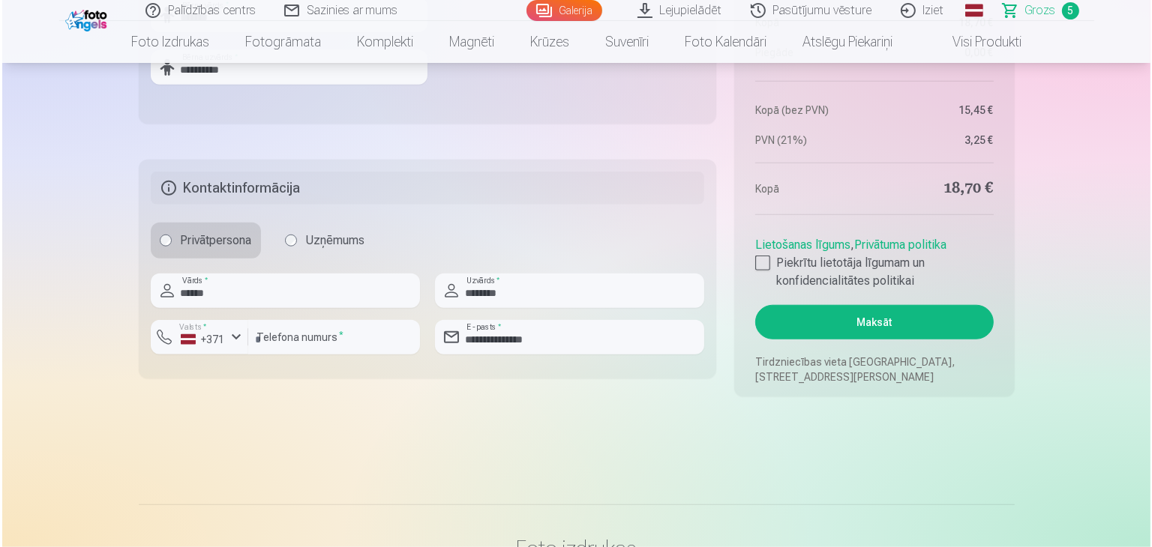
scroll to position [1416, 0]
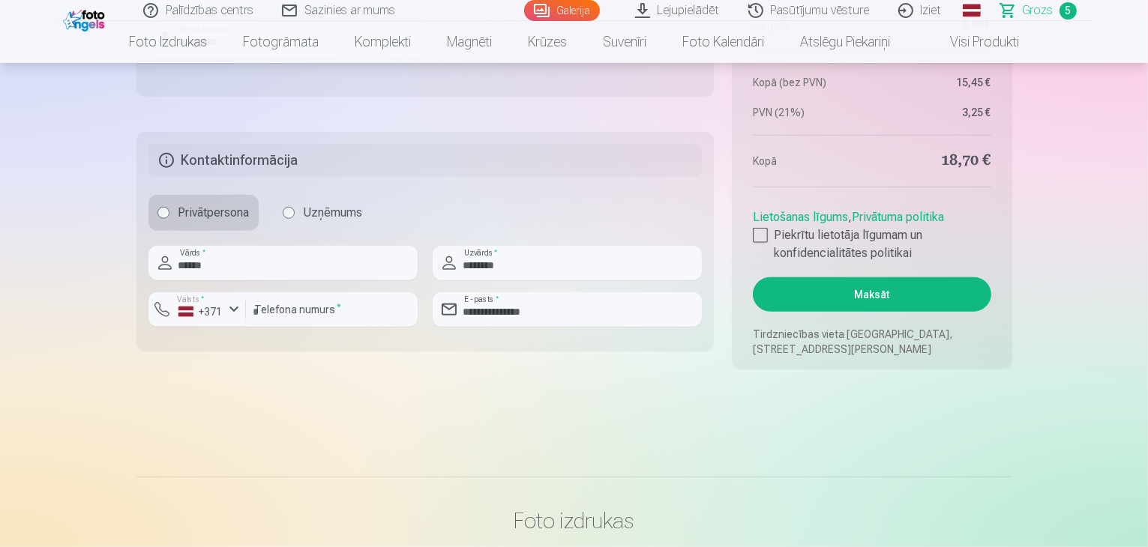
click at [888, 290] on button "Maksāt" at bounding box center [872, 294] width 238 height 34
